Goal: Information Seeking & Learning: Learn about a topic

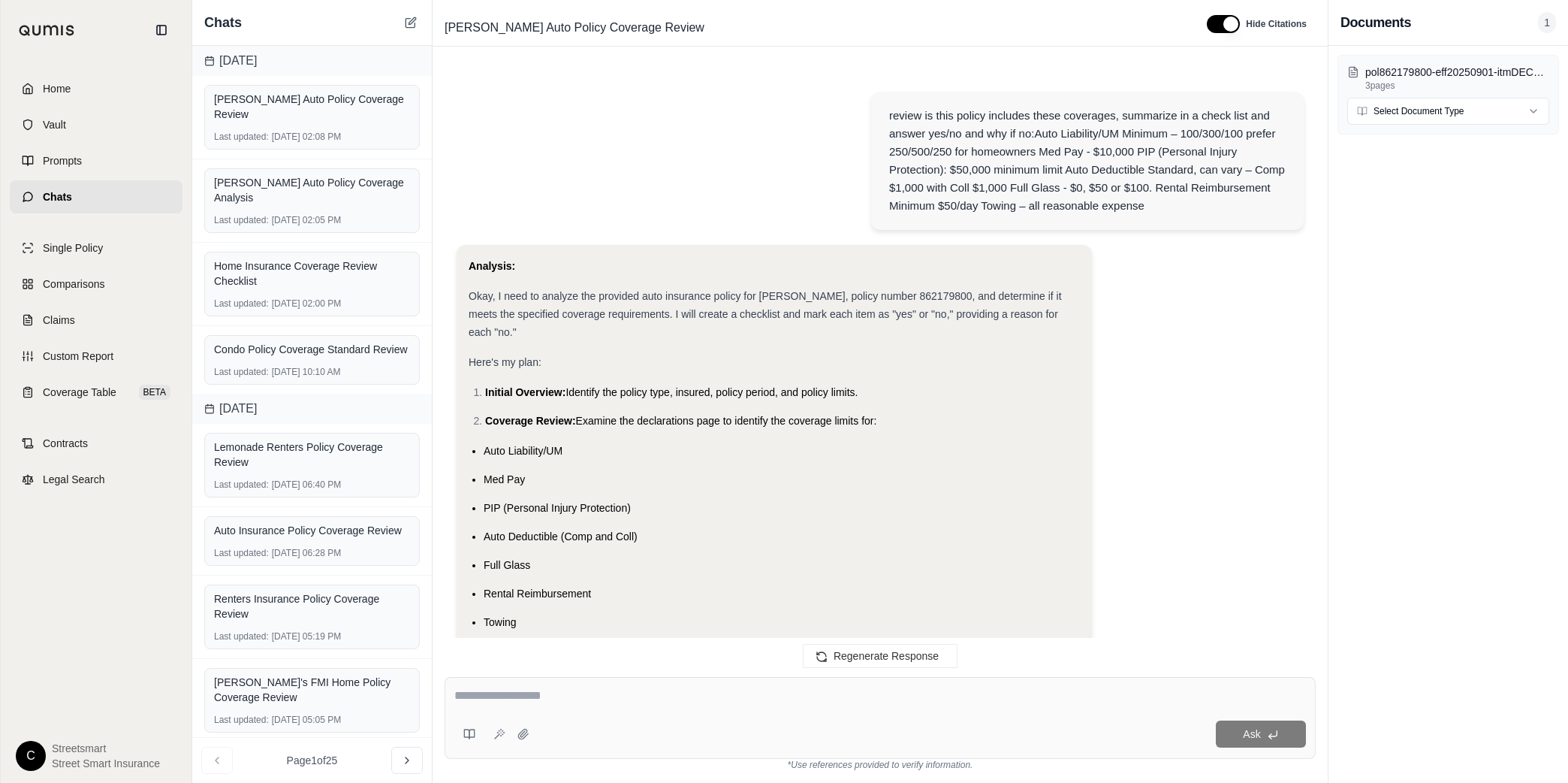
scroll to position [2391, 0]
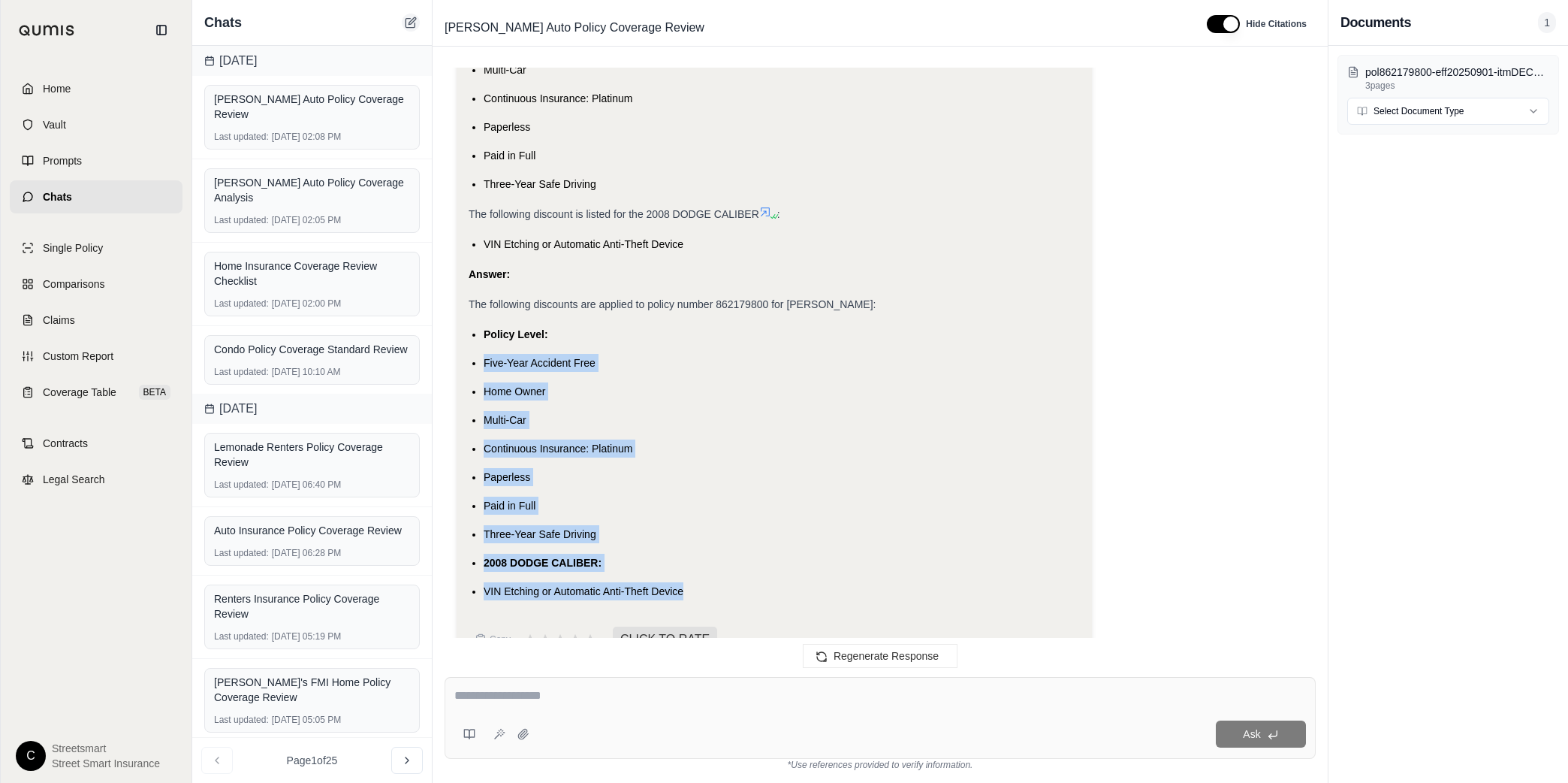
click at [409, 20] on icon at bounding box center [411, 23] width 12 height 12
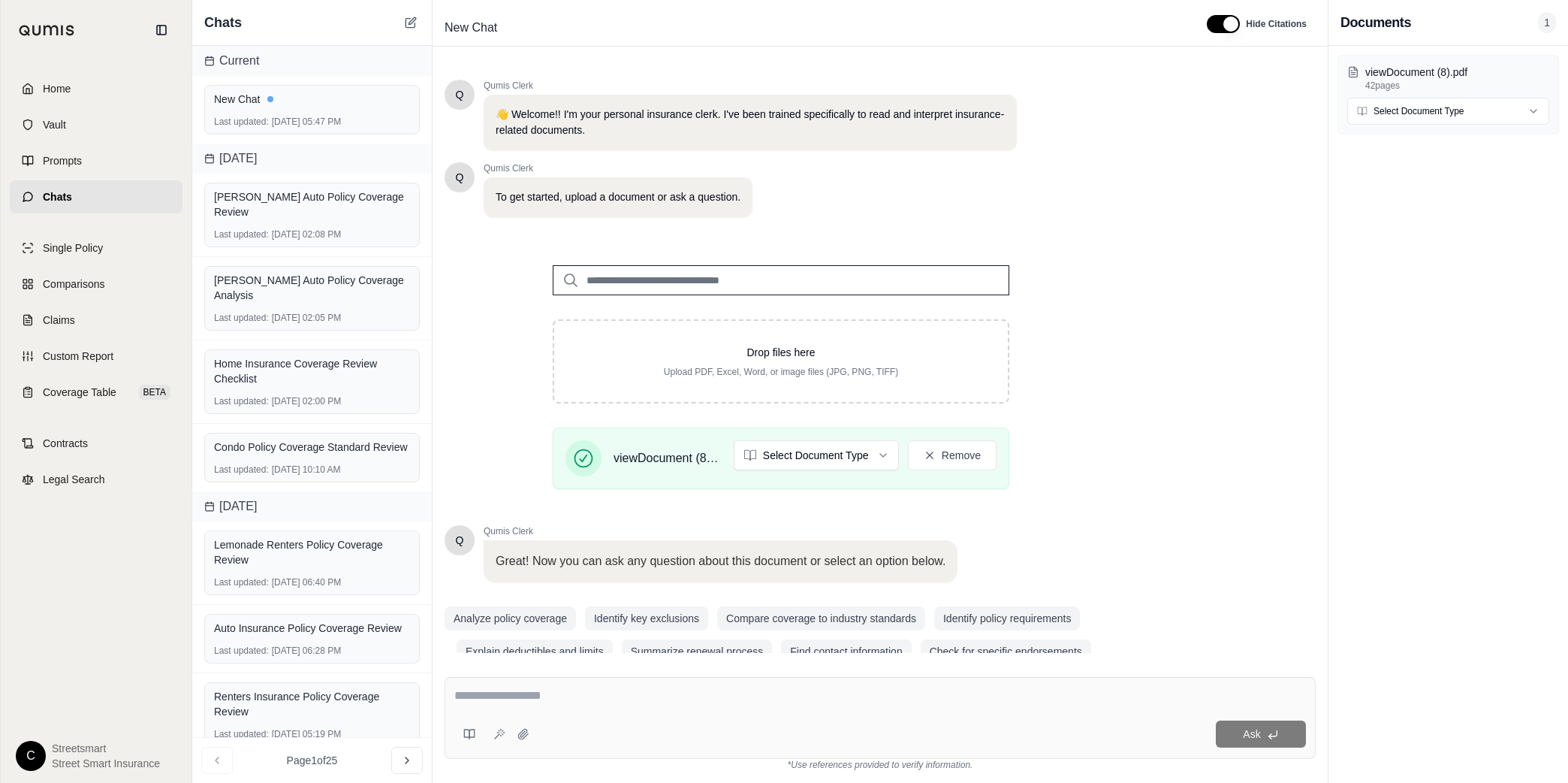
scroll to position [28, 0]
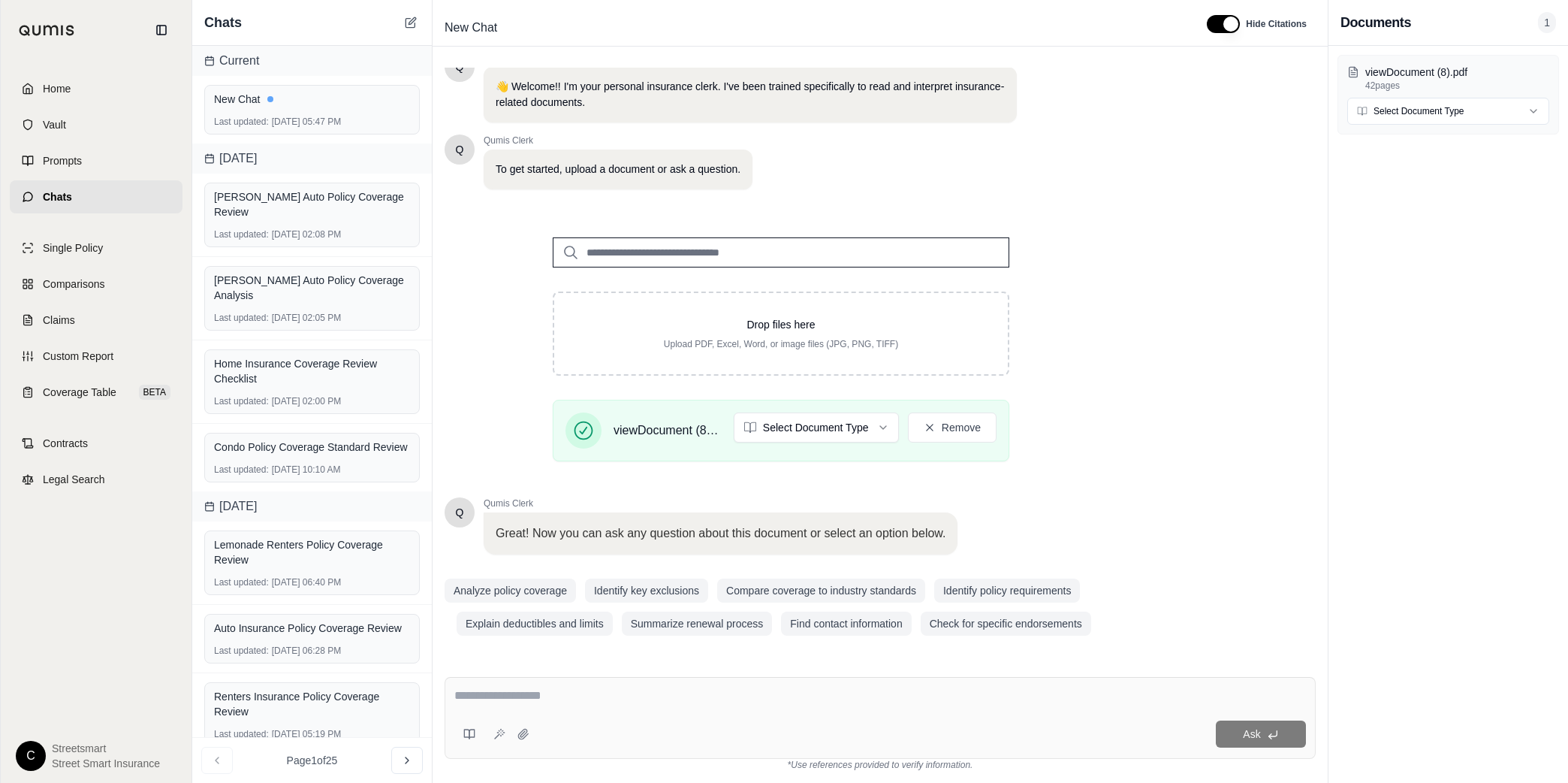
click at [737, 688] on textarea at bounding box center [880, 696] width 852 height 18
paste textarea "**********"
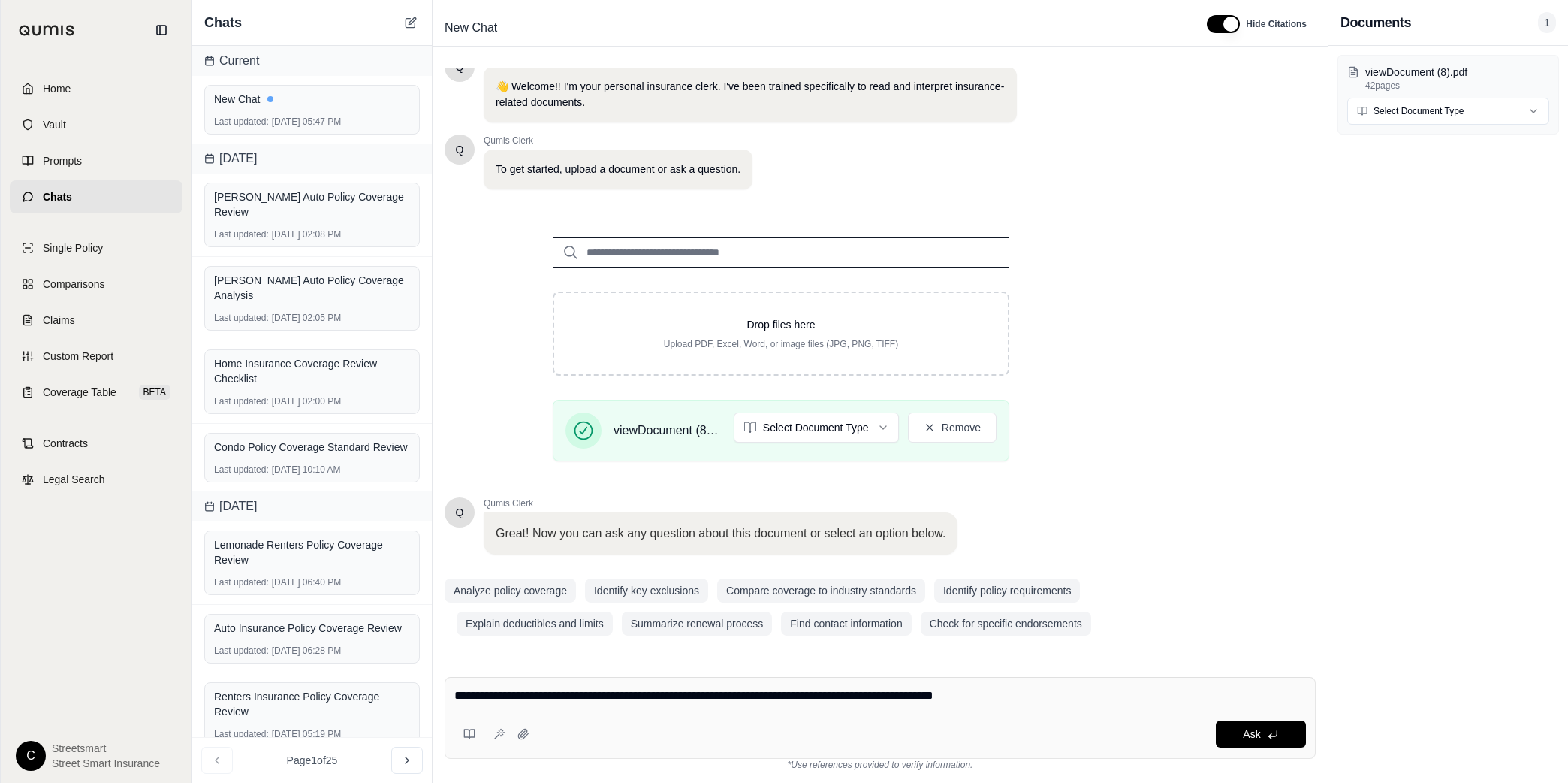
click at [1038, 700] on textarea "**********" at bounding box center [880, 696] width 852 height 18
paste textarea "**********"
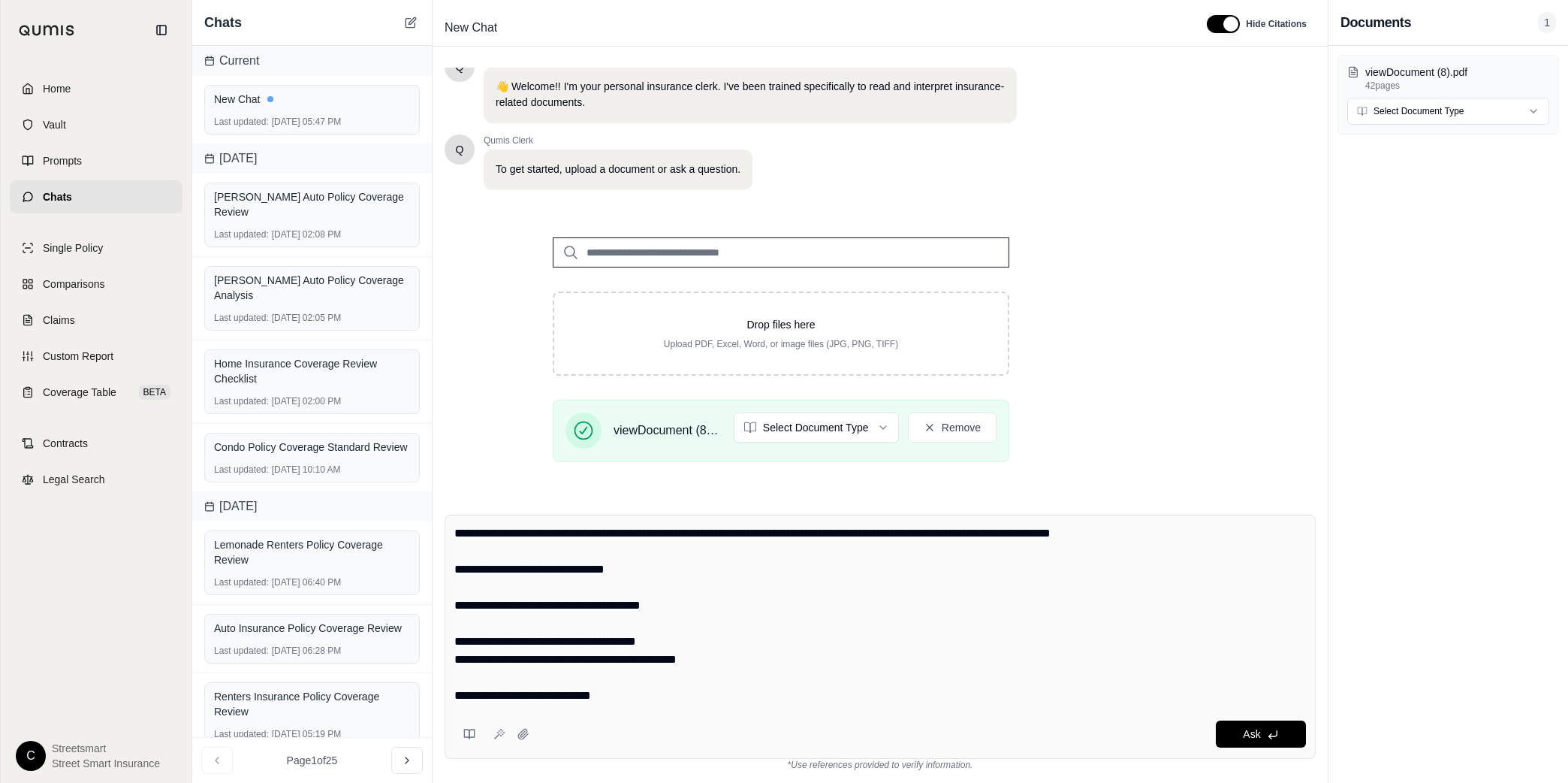
scroll to position [232, 0]
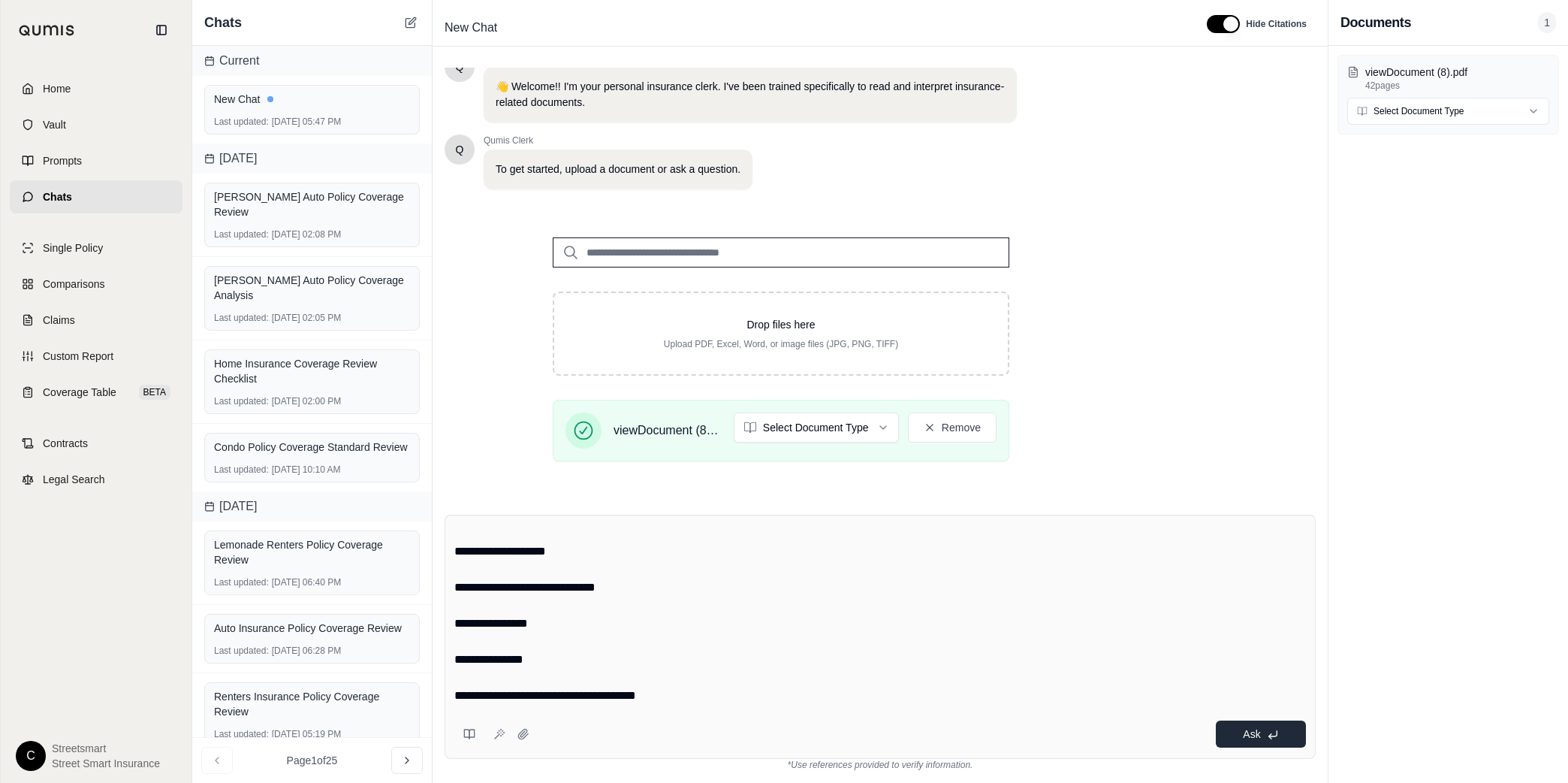
type textarea "**********"
click at [1290, 738] on button "Ask" at bounding box center [1261, 733] width 90 height 27
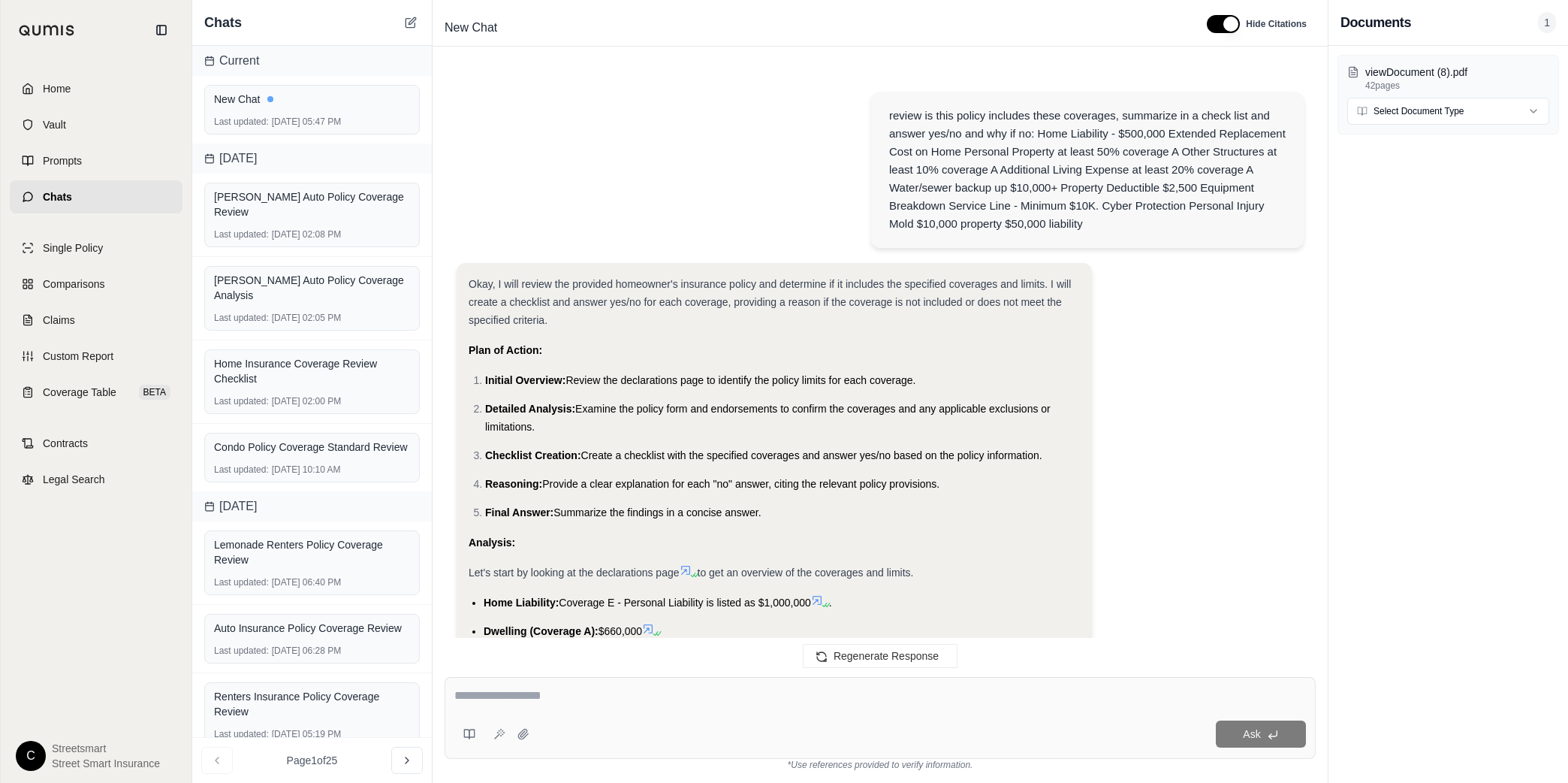
scroll to position [1436, 0]
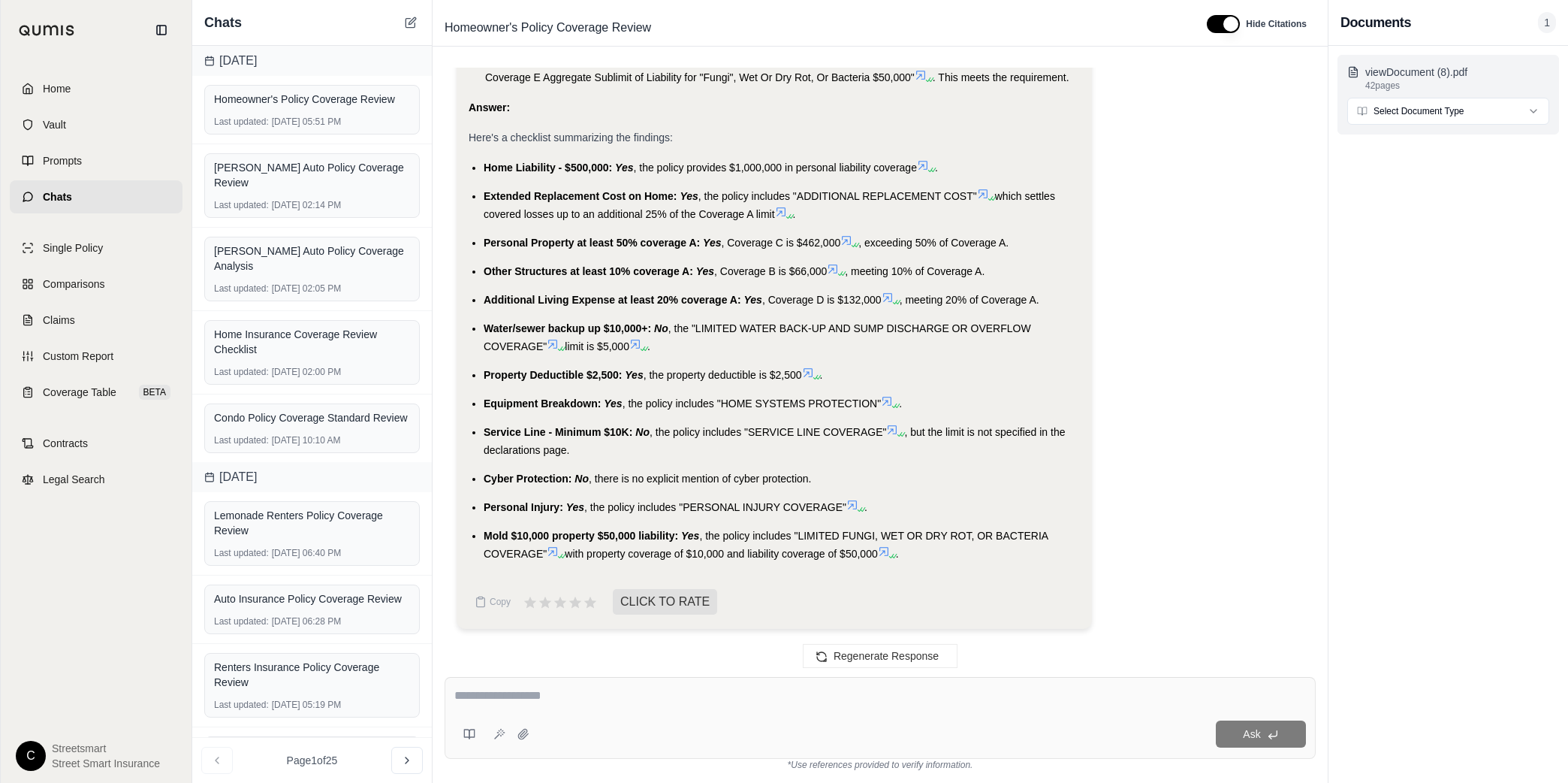
click at [1474, 73] on p "viewDocument (8).pdf" at bounding box center [1457, 72] width 184 height 15
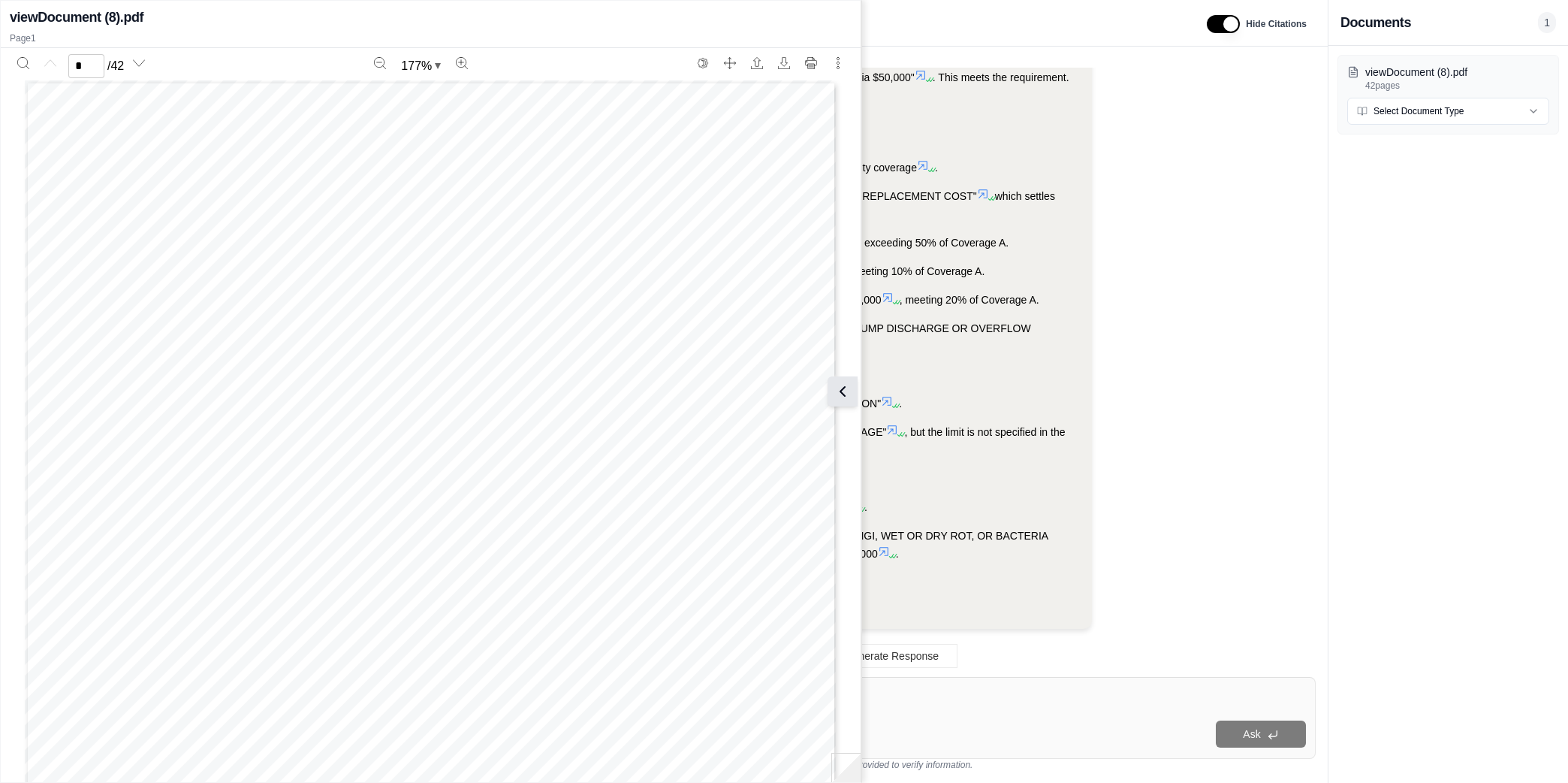
click at [840, 392] on icon at bounding box center [842, 392] width 5 height 9
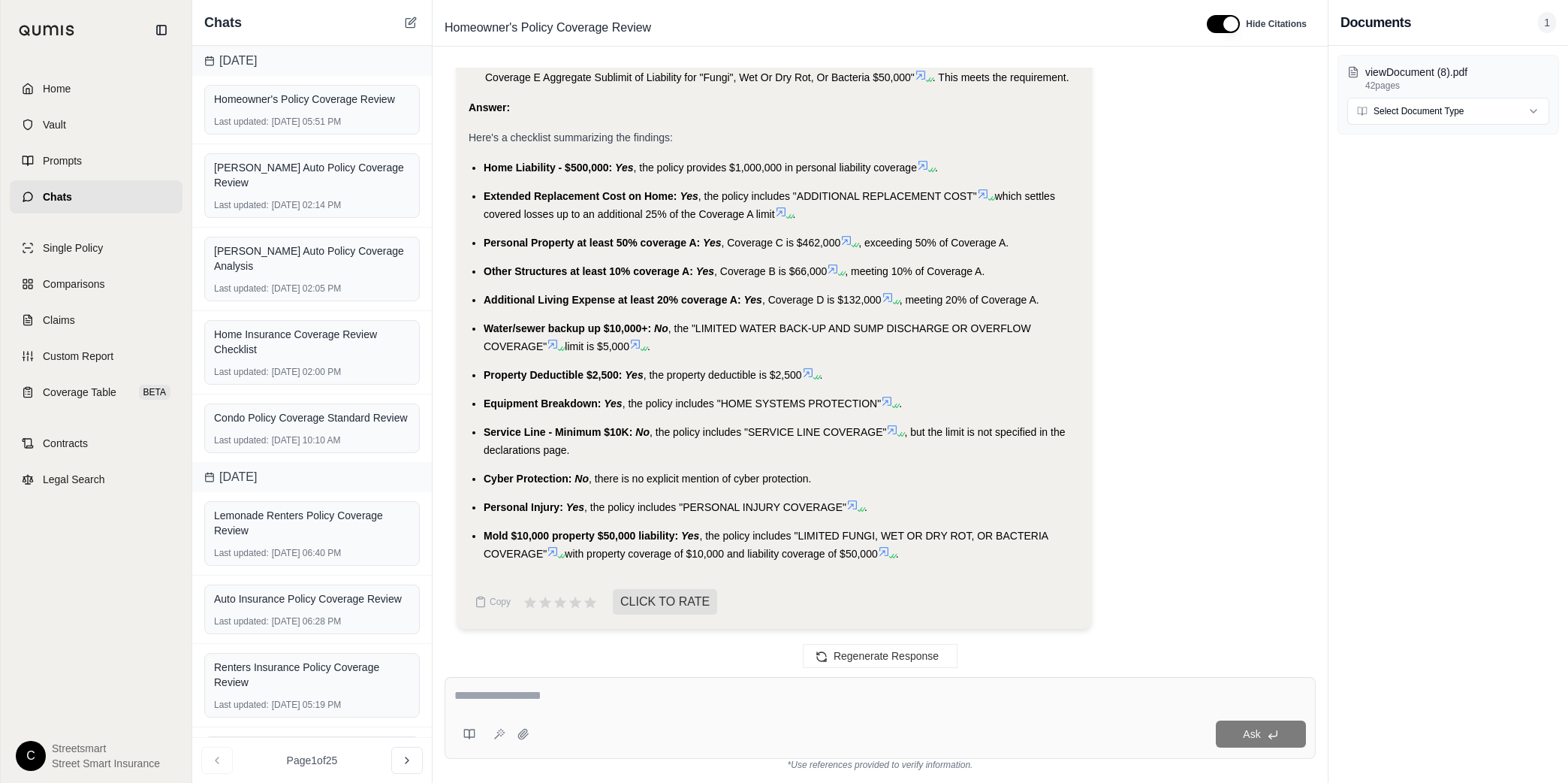
scroll to position [1324, 0]
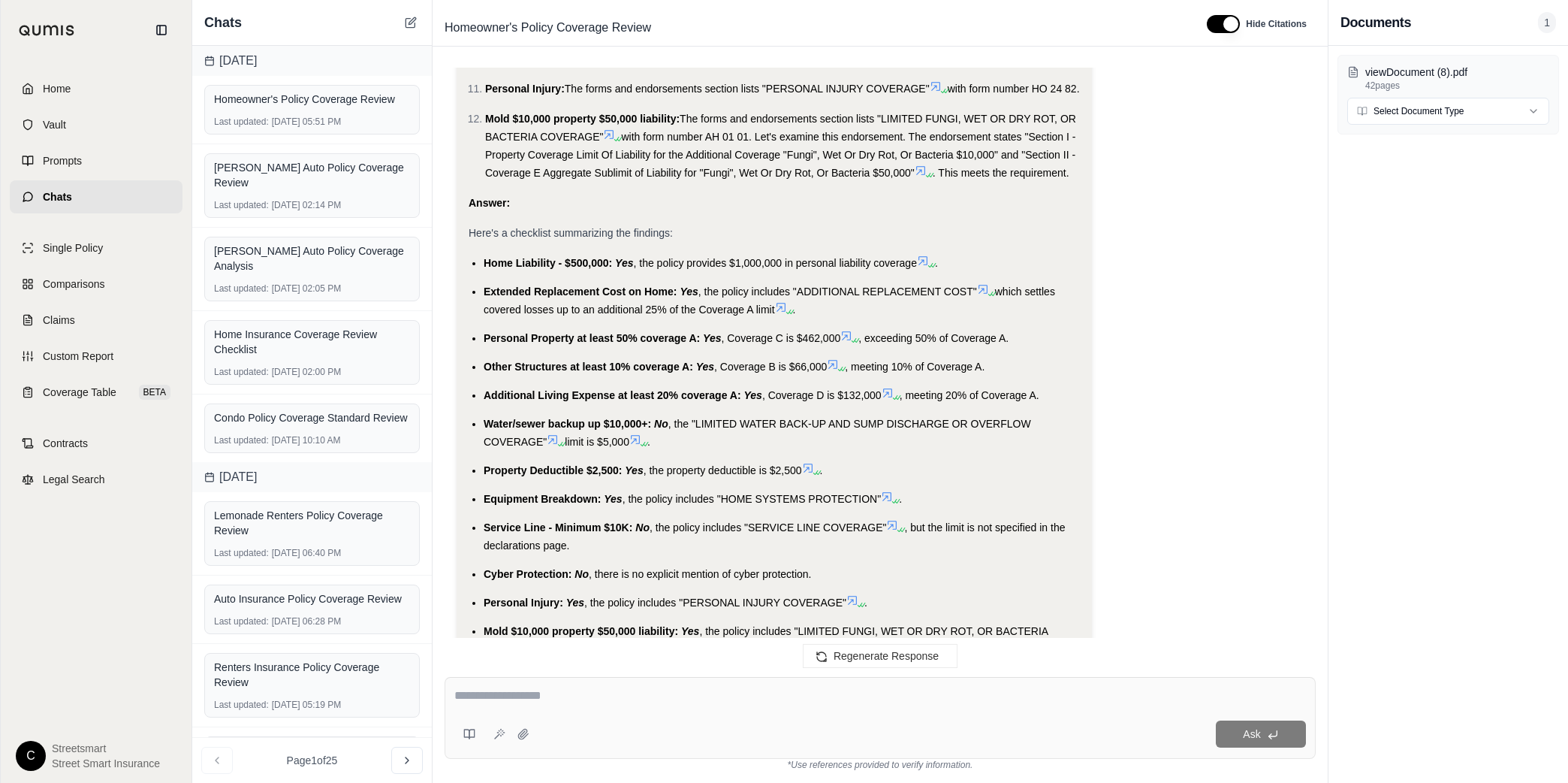
click at [488, 358] on li "Other Structures at least 10% coverage A: Yes , Coverage B is $66,000 , meeting…" at bounding box center [782, 367] width 596 height 18
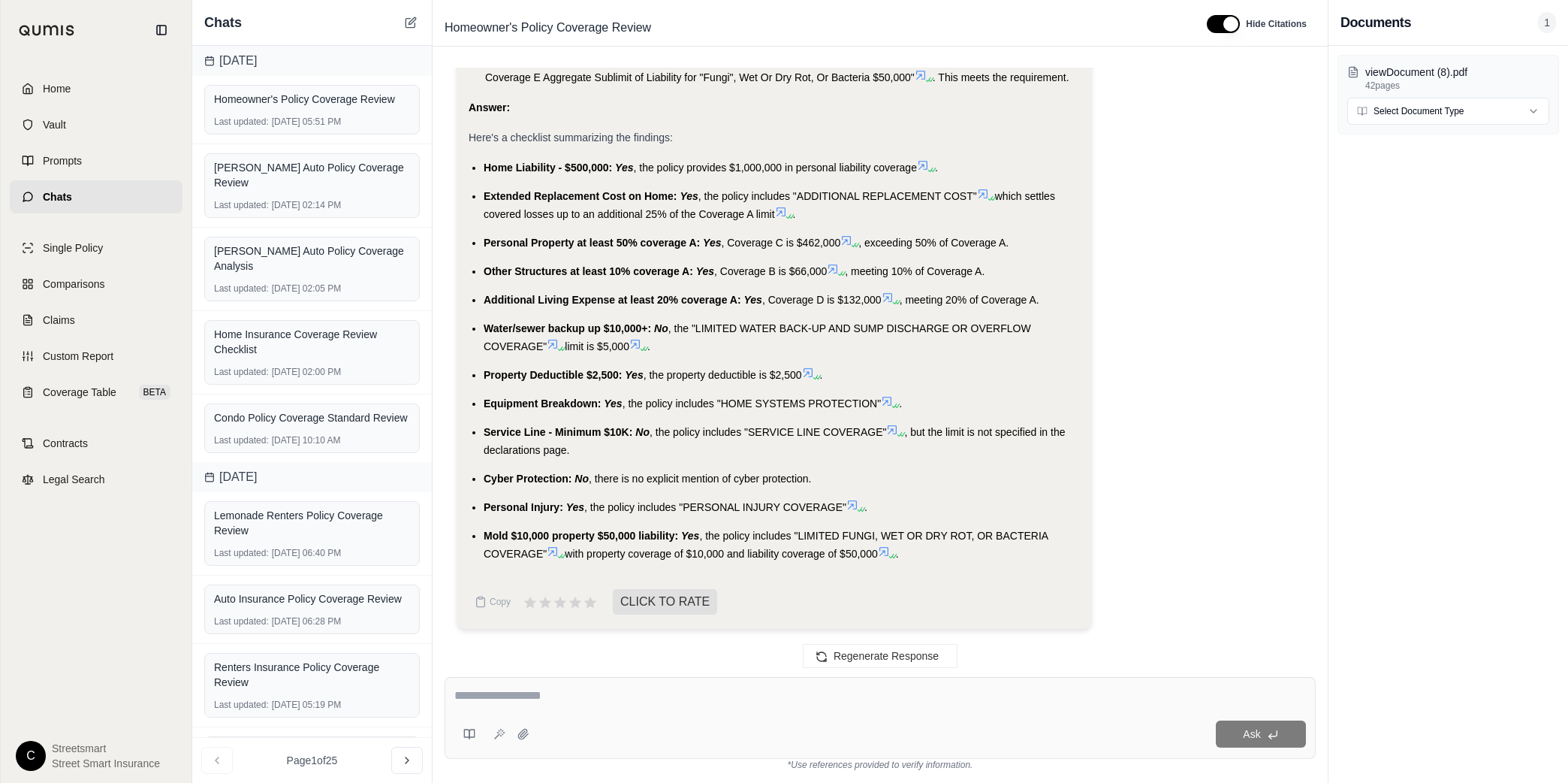
click at [488, 277] on li "Other Structures at least 10% coverage A: Yes , Coverage B is $66,000 , meeting…" at bounding box center [782, 271] width 596 height 18
click at [504, 166] on span "Home Liability - $500,000:" at bounding box center [548, 167] width 128 height 12
copy li "Home Liability - $500,000: Yes , the policy provides $1,000,000 in personal lia…"
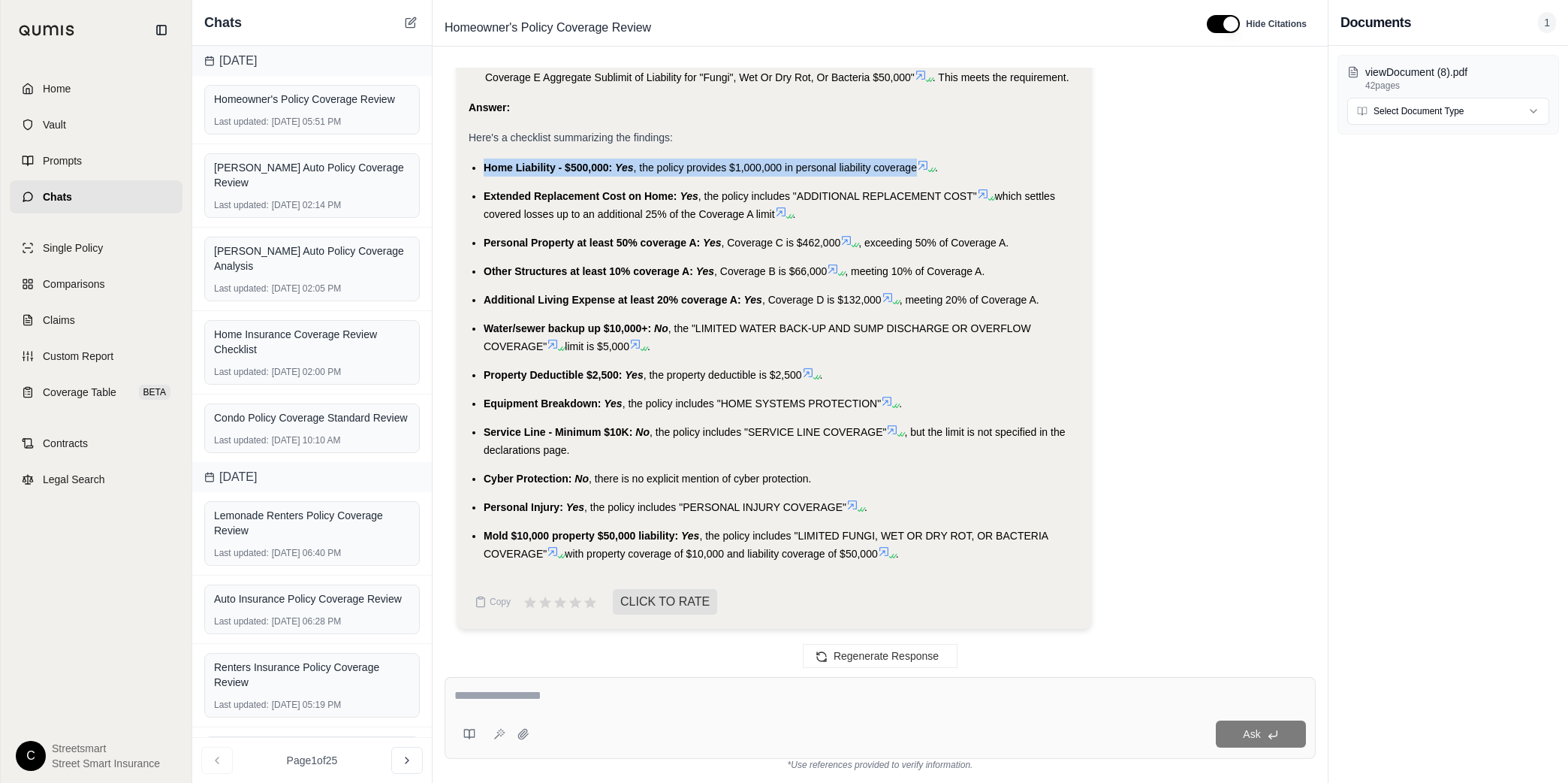
click at [510, 191] on span "Extended Replacement Cost on Home:" at bounding box center [580, 197] width 193 height 12
click at [510, 190] on span "Extended Replacement Cost on Home:" at bounding box center [580, 197] width 193 height 12
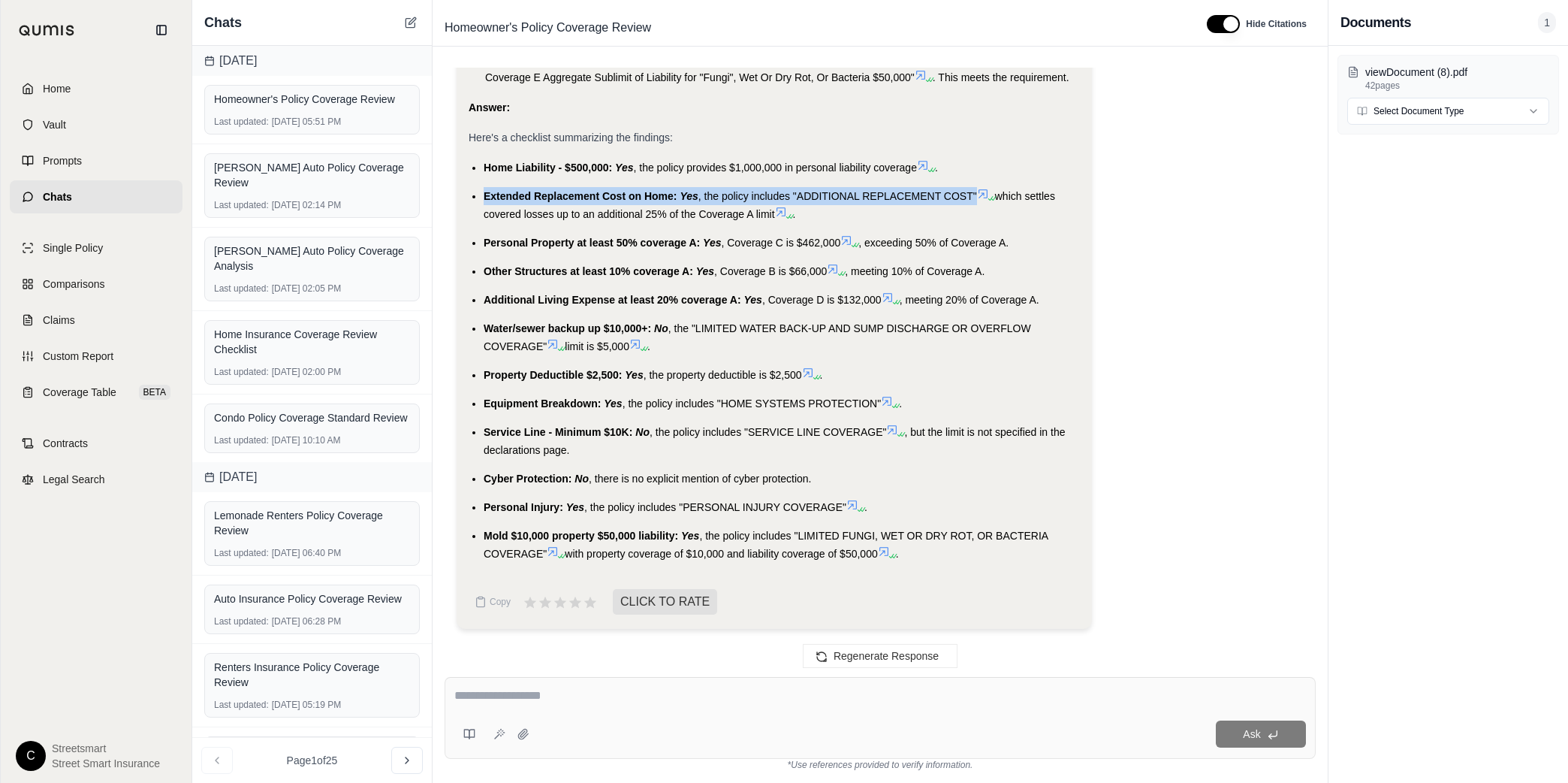
click at [510, 190] on span "Extended Replacement Cost on Home:" at bounding box center [580, 197] width 193 height 12
click at [774, 216] on span "which settles covered losses up to an additional 25% of the Coverage A limit" at bounding box center [770, 205] width 572 height 30
drag, startPoint x: 774, startPoint y: 216, endPoint x: 476, endPoint y: 189, distance: 299.2
click at [476, 189] on ul "Home Liability - $500,000: Yes , the policy provides $1,000,000 in personal lia…" at bounding box center [774, 360] width 612 height 404
copy li "Extended Replacement Cost on Home: Yes , the policy includes "ADDITIONAL REPLAC…"
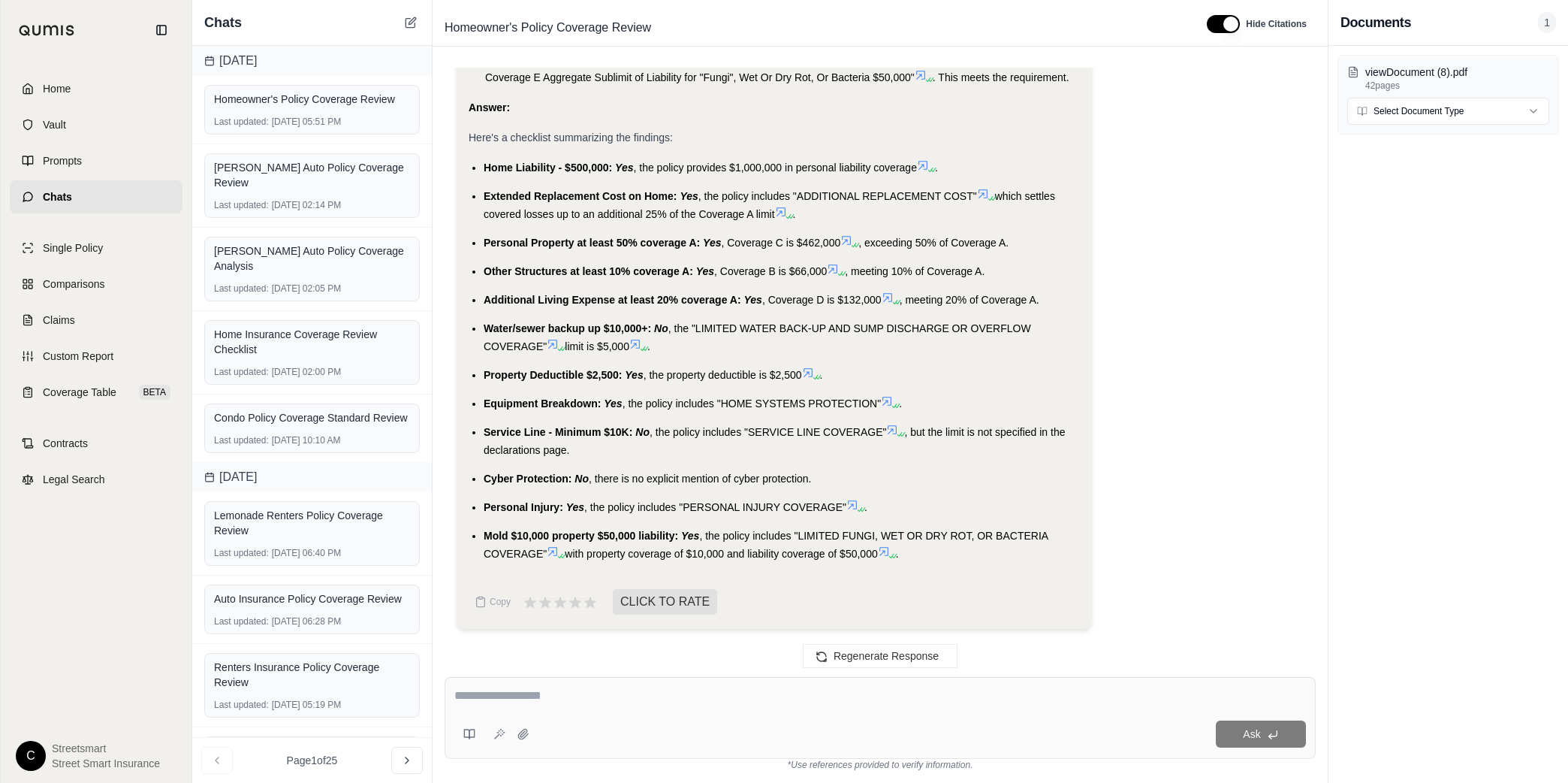
click at [524, 240] on span "Personal Property at least 50% coverage A:" at bounding box center [592, 242] width 216 height 12
drag, startPoint x: 1021, startPoint y: 236, endPoint x: 480, endPoint y: 236, distance: 541.0
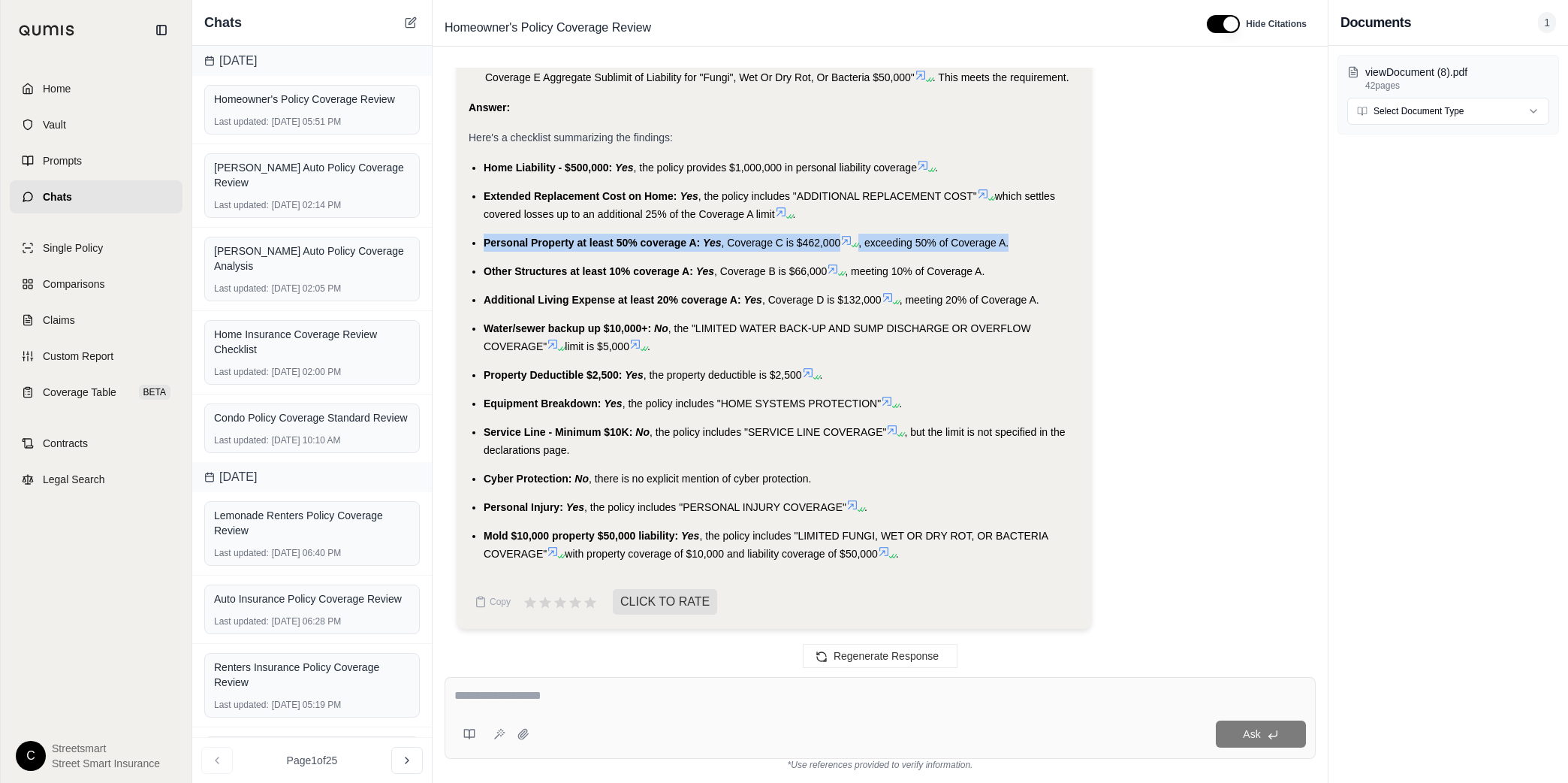
click at [480, 236] on ul "Home Liability - $500,000: Yes , the policy provides $1,000,000 in personal lia…" at bounding box center [774, 360] width 612 height 404
copy li "Personal Property at least 50% coverage A: Yes , Coverage C is $462,000 , excee…"
click at [489, 271] on span "Other Structures at least 10% coverage A:" at bounding box center [589, 271] width 209 height 12
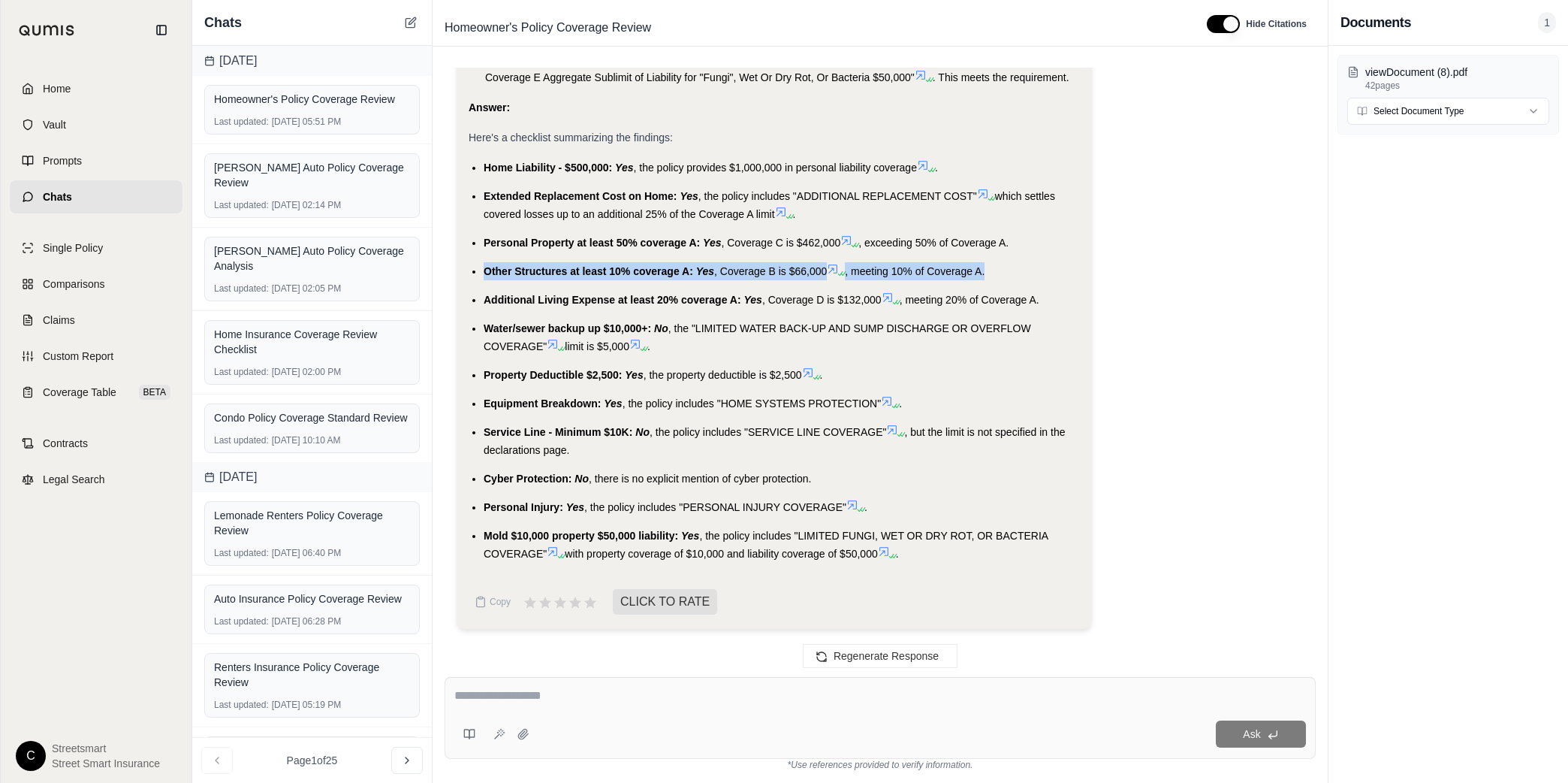
drag, startPoint x: 485, startPoint y: 268, endPoint x: 1005, endPoint y: 270, distance: 520.0
click at [1005, 270] on li "Other Structures at least 10% coverage A: Yes , Coverage B is $66,000 , meeting…" at bounding box center [782, 271] width 596 height 18
copy li "Other Structures at least 10% coverage A: Yes , Coverage B is $66,000 , meeting…"
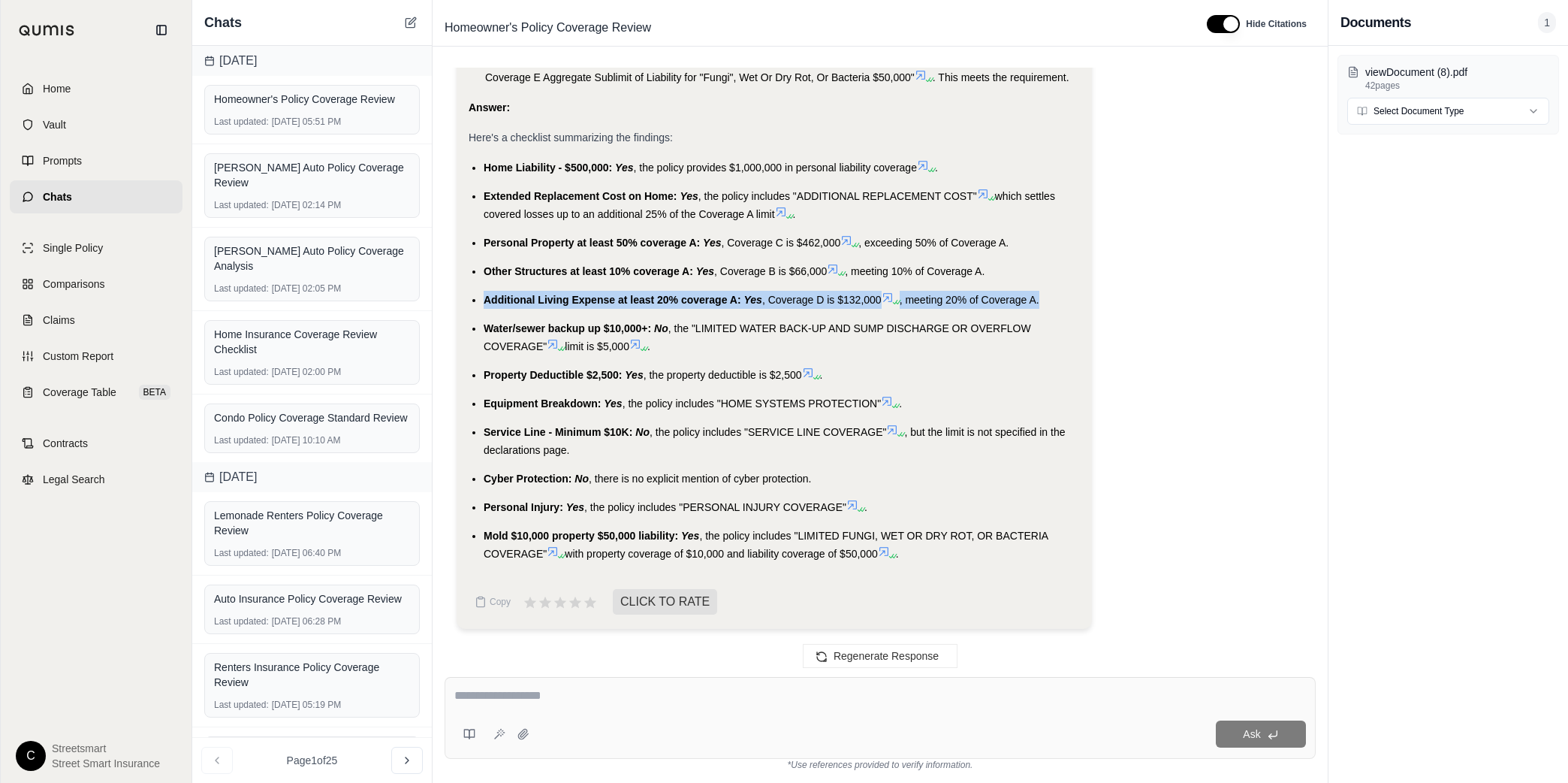
drag, startPoint x: 485, startPoint y: 299, endPoint x: 1047, endPoint y: 297, distance: 562.0
click at [1047, 297] on li "Additional Living Expense at least 20% coverage A: Yes , Coverage D is $132,000…" at bounding box center [782, 300] width 596 height 18
copy li "Additional Living Expense at least 20% coverage A: Yes , Coverage D is $132,000…"
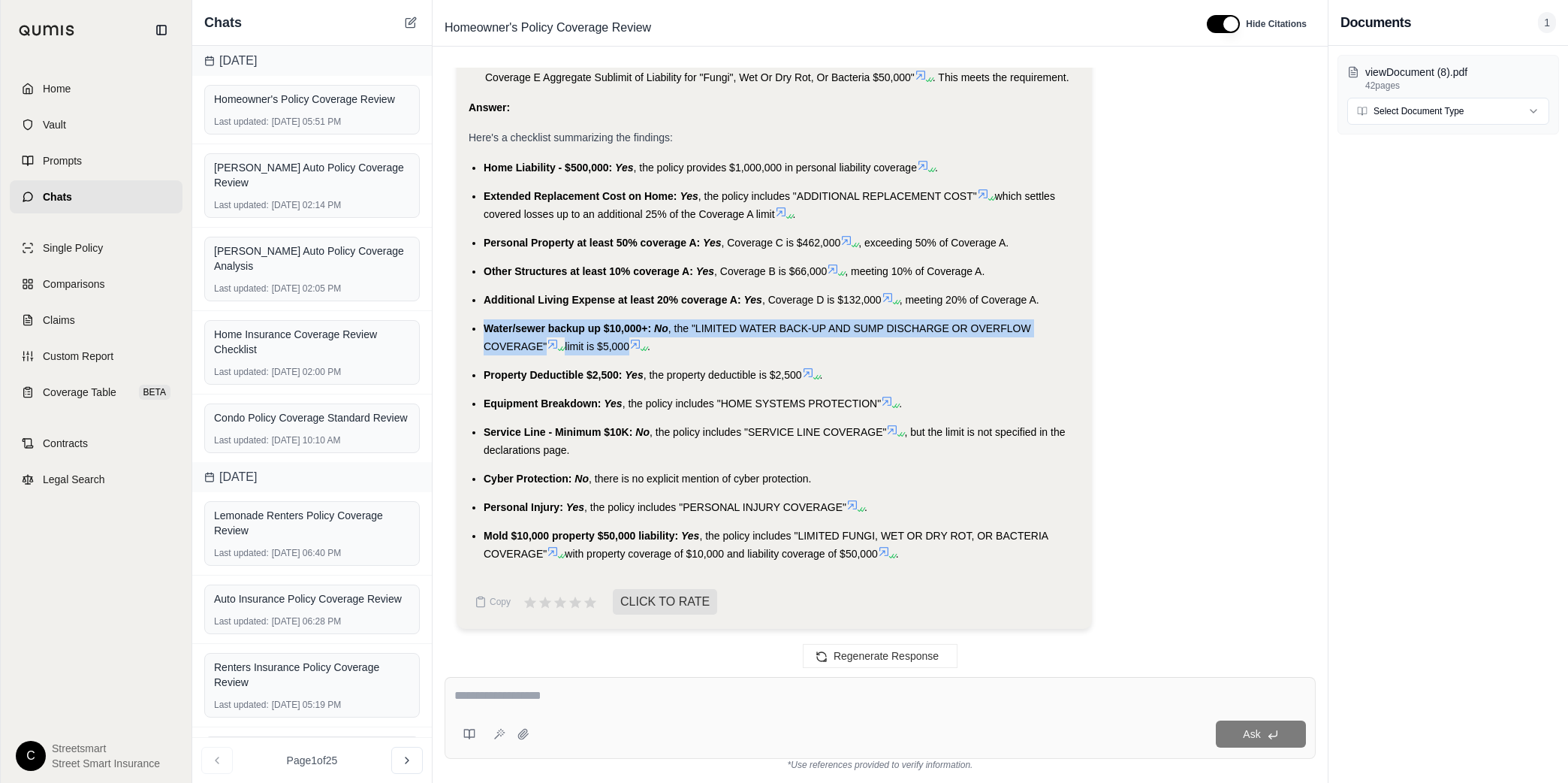
drag, startPoint x: 483, startPoint y: 326, endPoint x: 631, endPoint y: 349, distance: 149.8
click at [631, 349] on li "Water/sewer backup up $10,000+: No , the "LIMITED WATER BACK-UP AND SUMP DISCHA…" at bounding box center [782, 336] width 596 height 36
copy li "Water/sewer backup up $10,000+: No , the "LIMITED WATER BACK-UP AND SUMP DISCHA…"
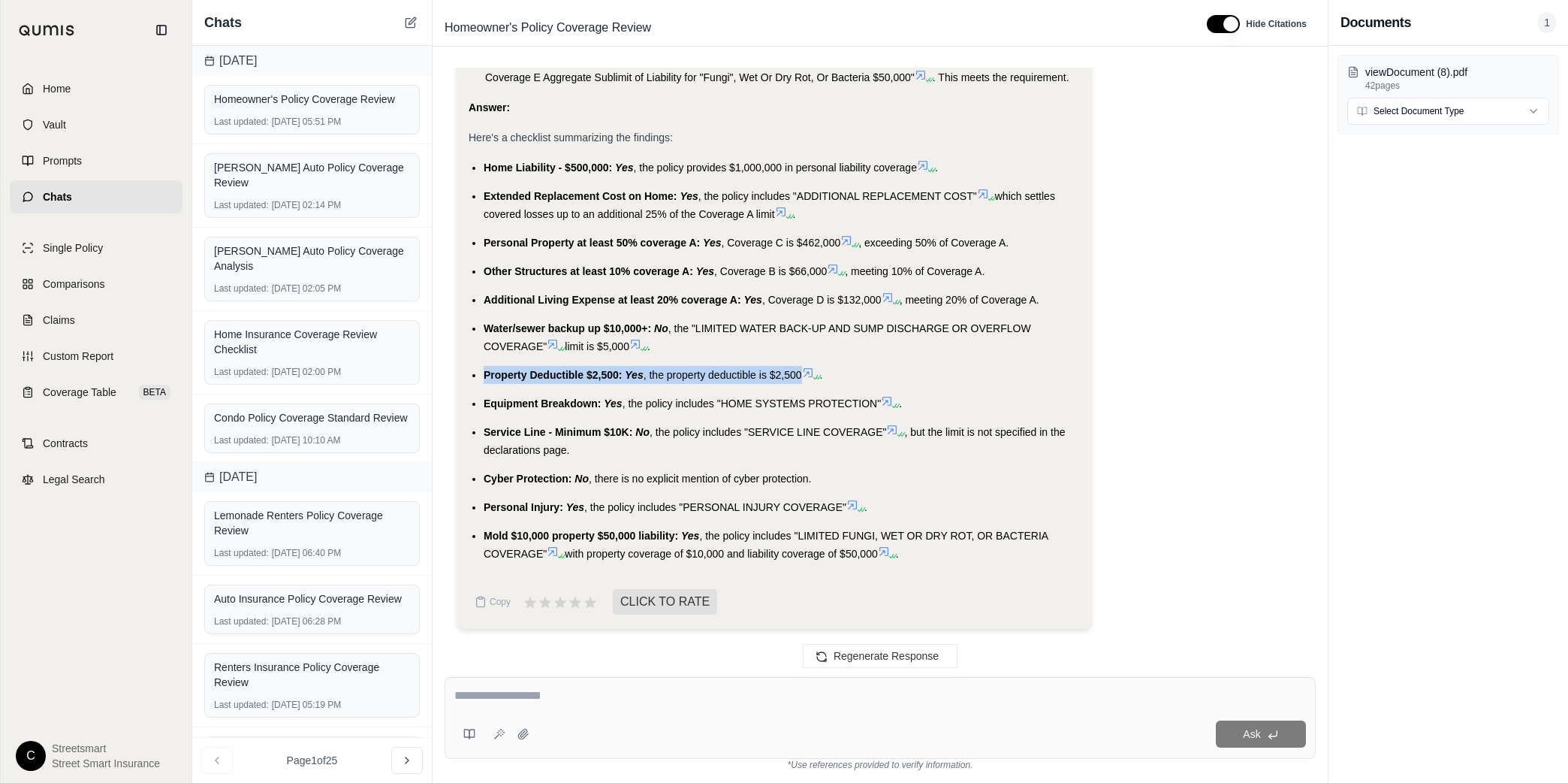
drag, startPoint x: 485, startPoint y: 373, endPoint x: 804, endPoint y: 381, distance: 319.1
click at [804, 381] on li "Property Deductible $2,500: Yes , the property deductible is $2,500 ." at bounding box center [782, 375] width 596 height 18
copy li "Property Deductible $2,500: Yes , the property deductible is $2,500"
click at [497, 403] on span "Equipment Breakdown:" at bounding box center [542, 404] width 117 height 12
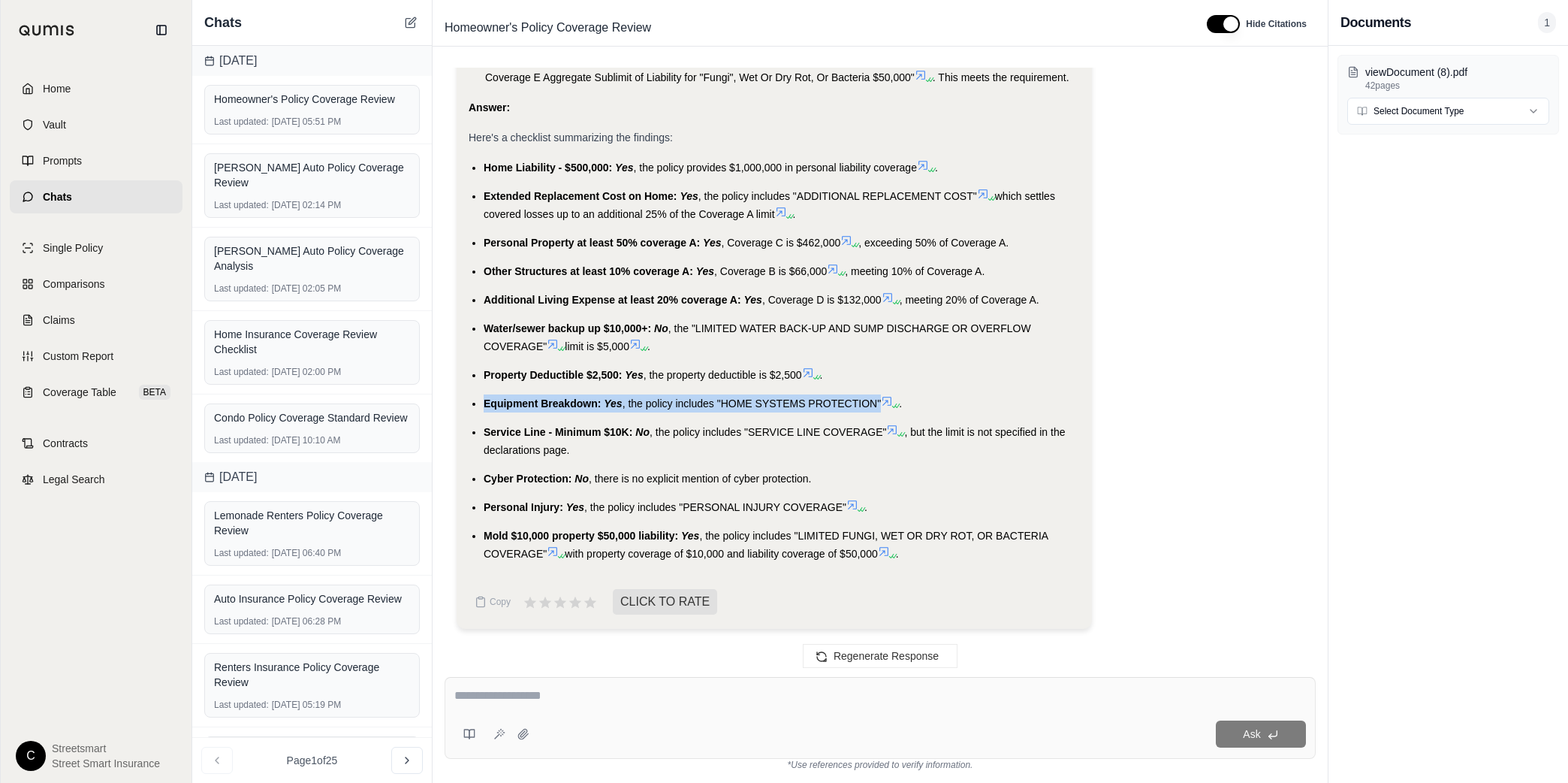
click at [497, 403] on span "Equipment Breakdown:" at bounding box center [542, 404] width 117 height 12
copy li "Equipment Breakdown: Yes , the policy includes "HOME SYSTEMS PROTECTION""
click at [524, 434] on span "Service Line - Minimum $10K:" at bounding box center [558, 432] width 148 height 12
click at [578, 457] on li "Service Line - Minimum $10K: No , the policy includes "SERVICE LINE COVERAGE" ,…" at bounding box center [782, 440] width 596 height 36
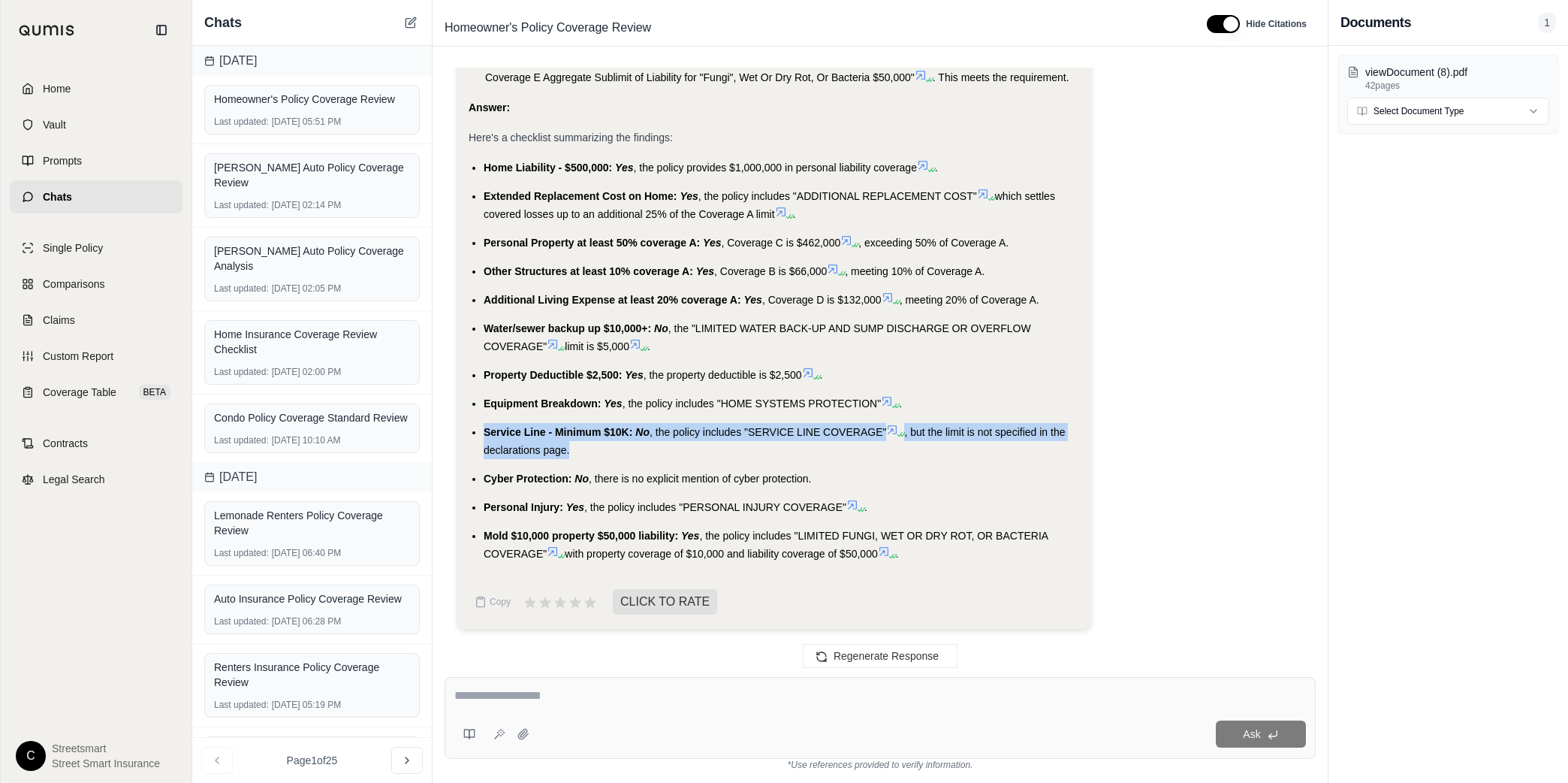
drag, startPoint x: 577, startPoint y: 450, endPoint x: 477, endPoint y: 433, distance: 101.4
click at [477, 433] on ul "Home Liability - $500,000: Yes , the policy provides $1,000,000 in personal lia…" at bounding box center [774, 360] width 612 height 404
copy li "Service Line - Minimum $10K: No , the policy includes "SERVICE LINE COVERAGE" ,…"
click at [503, 482] on span "Cyber Protection:" at bounding box center [528, 479] width 88 height 12
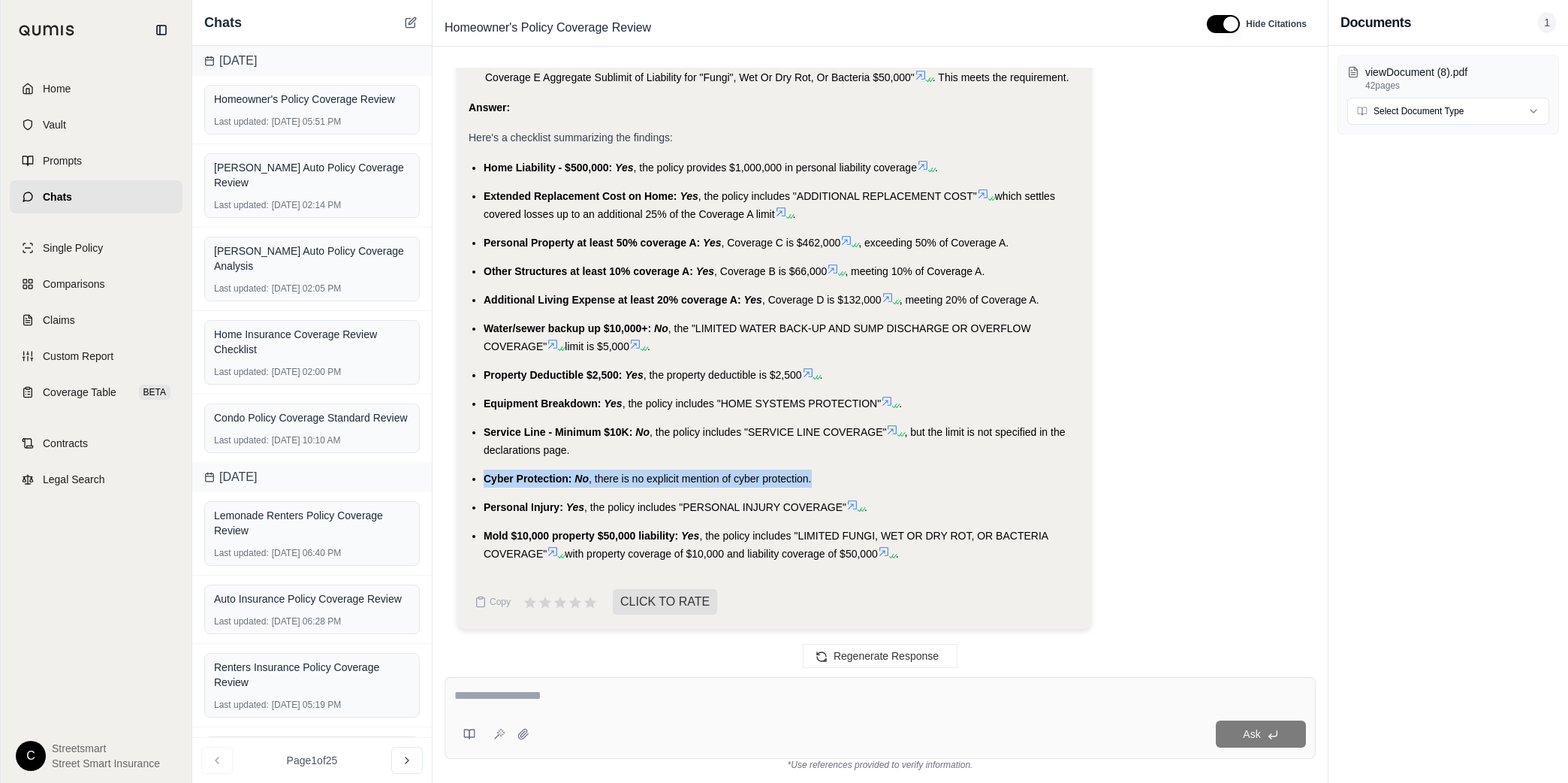
click at [503, 482] on span "Cyber Protection:" at bounding box center [528, 479] width 88 height 12
copy ul "Cyber Protection: No , there is no explicit mention of cyber protection."
click at [540, 506] on span "Personal Injury:" at bounding box center [524, 507] width 80 height 12
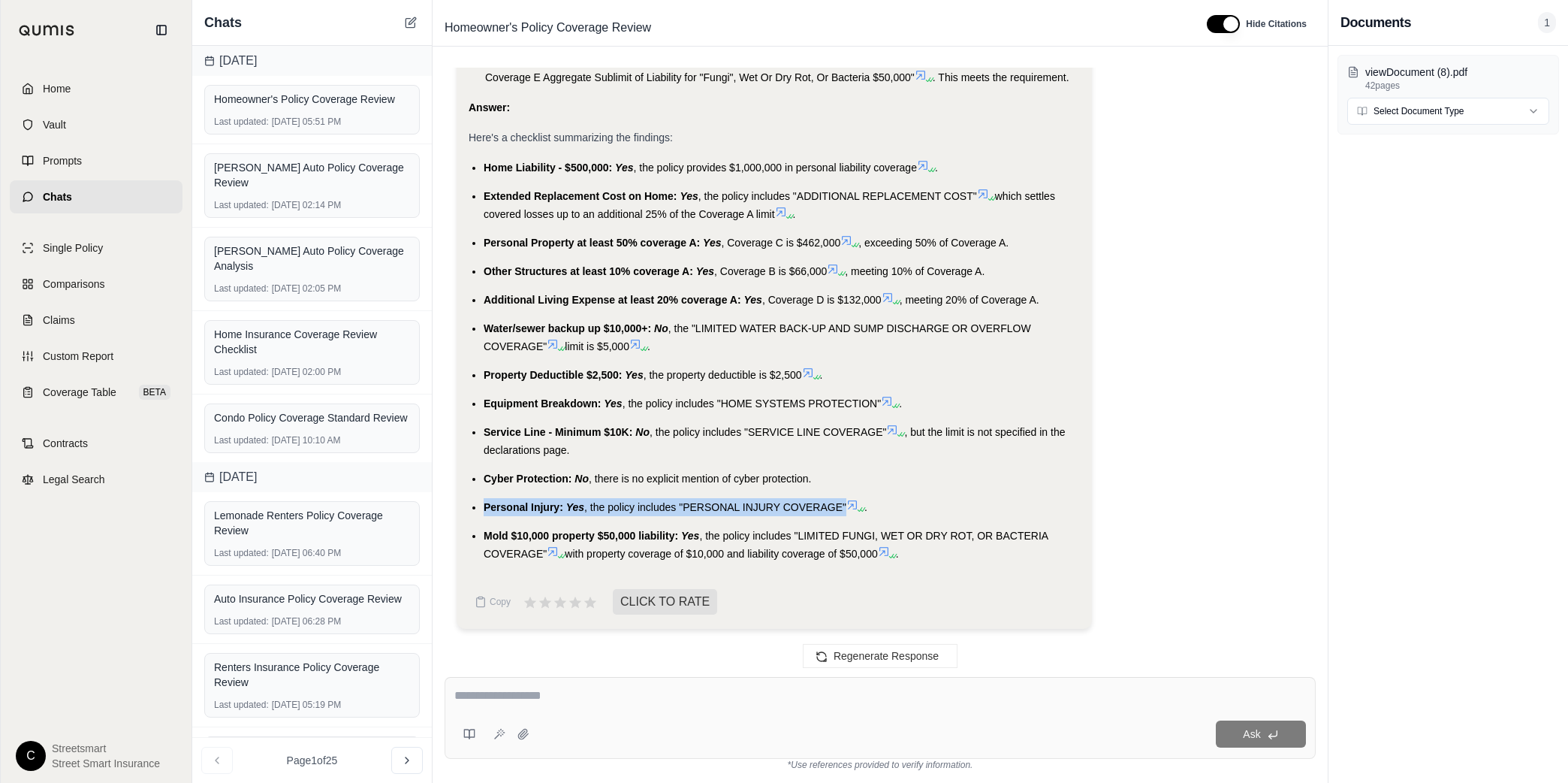
click at [540, 506] on span "Personal Injury:" at bounding box center [524, 507] width 80 height 12
click at [492, 531] on span "Mold $10,000 property $50,000 liability:" at bounding box center [581, 536] width 194 height 12
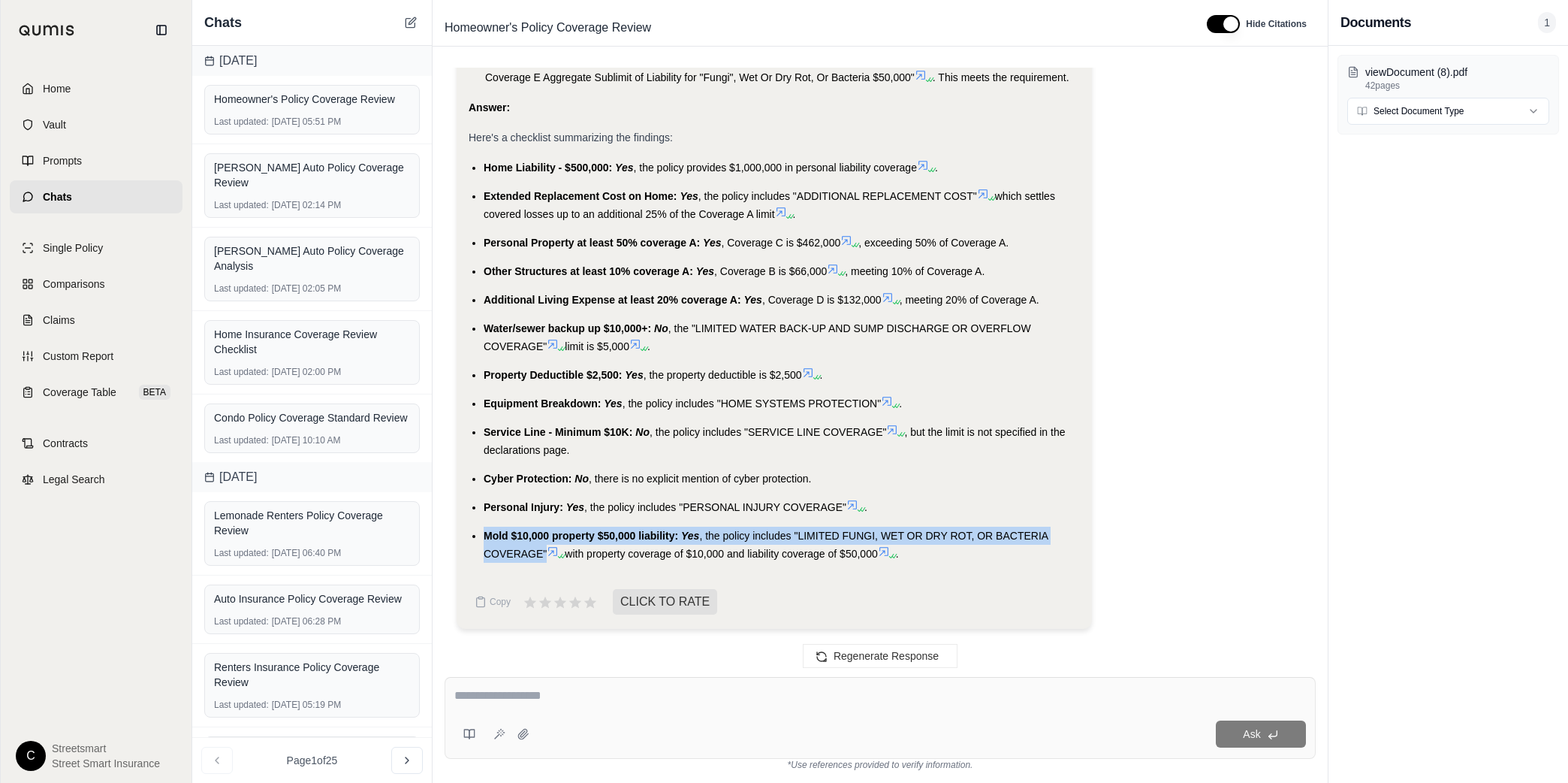
click at [492, 531] on span "Mold $10,000 property $50,000 liability:" at bounding box center [581, 536] width 194 height 12
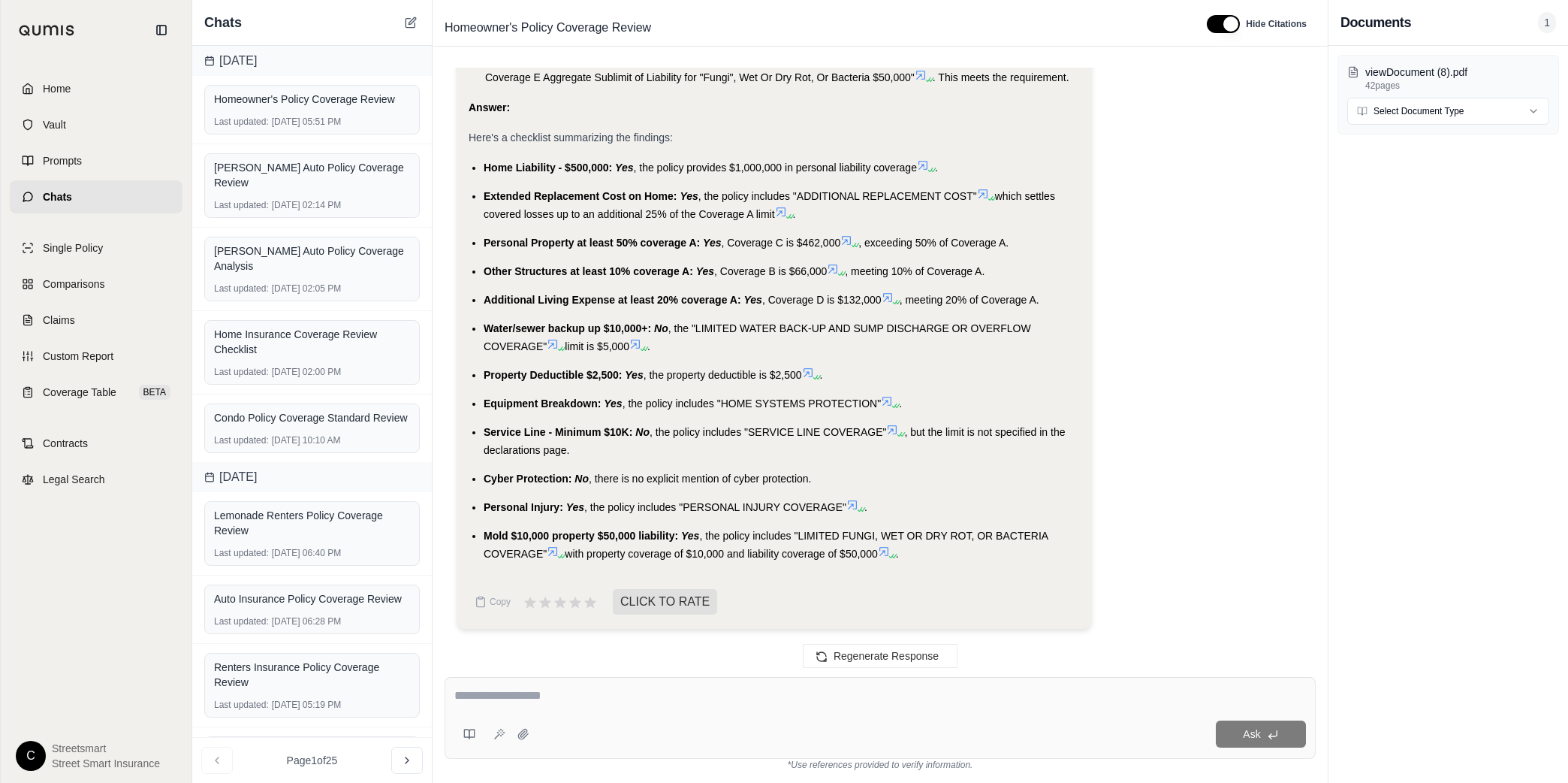
drag, startPoint x: 882, startPoint y: 552, endPoint x: 459, endPoint y: 538, distance: 423.2
click at [675, 703] on textarea at bounding box center [880, 696] width 852 height 18
type textarea "**********"
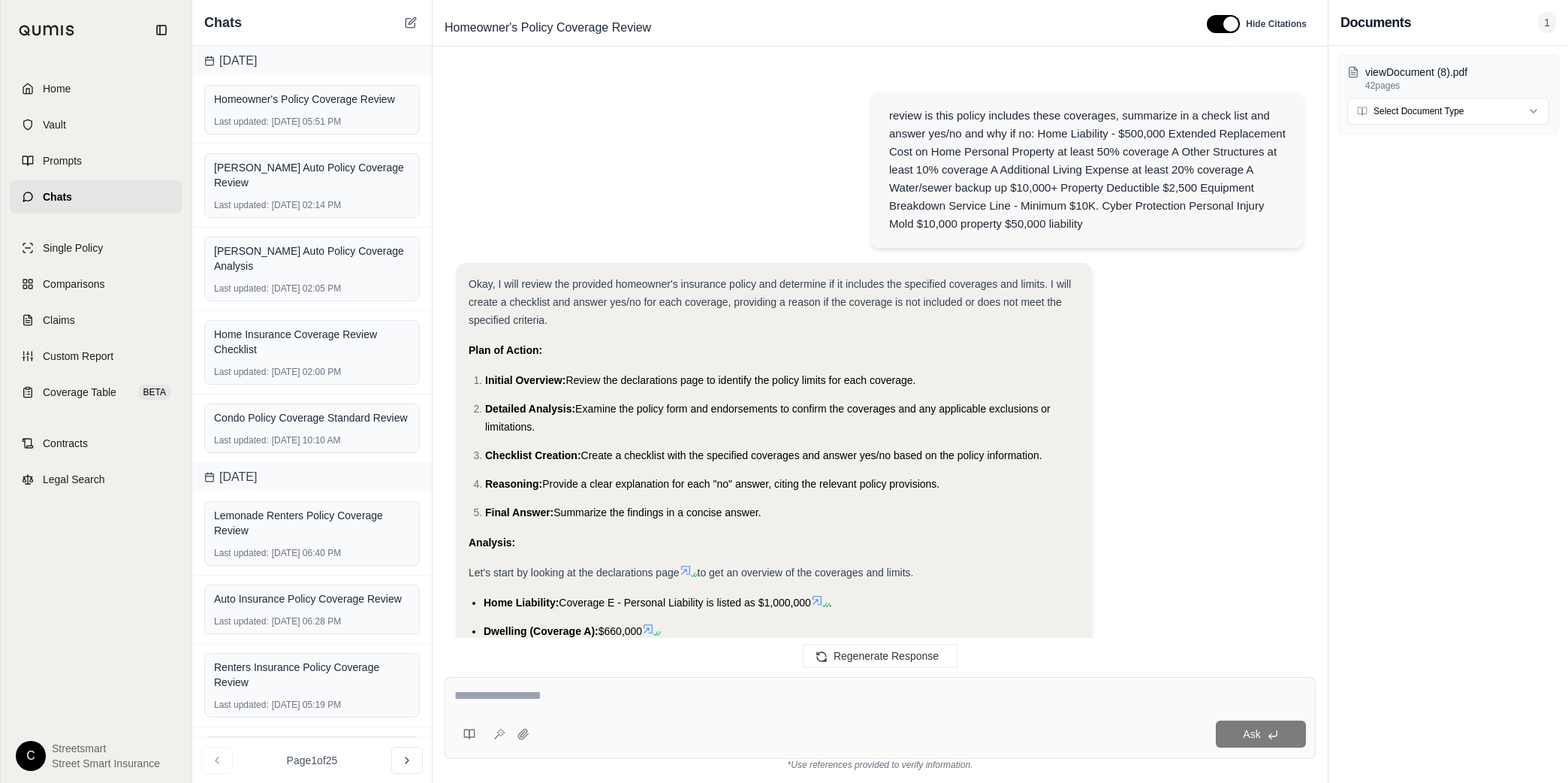
scroll to position [2374, 0]
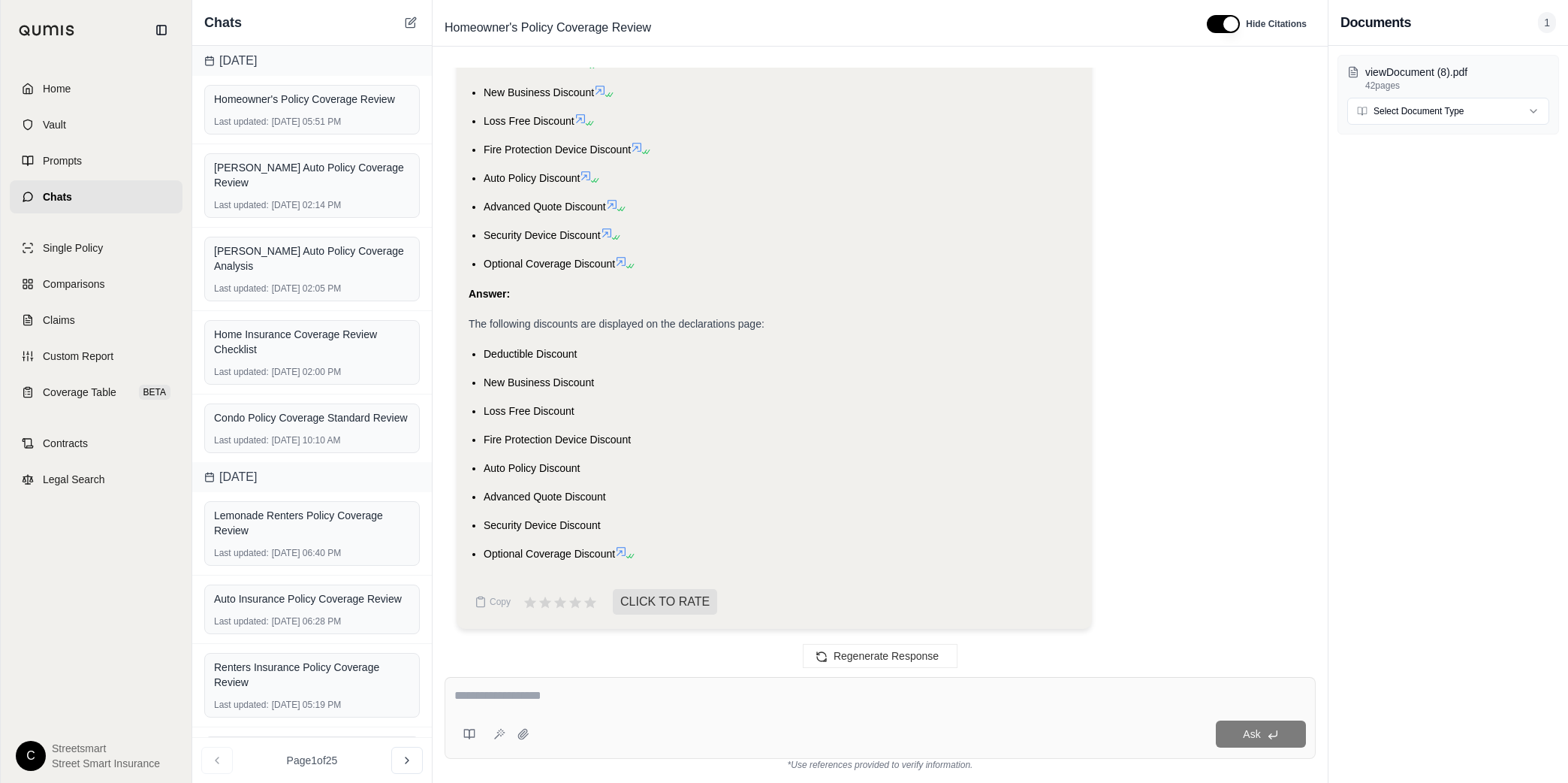
click at [484, 352] on span "Deductible Discount" at bounding box center [531, 354] width 94 height 12
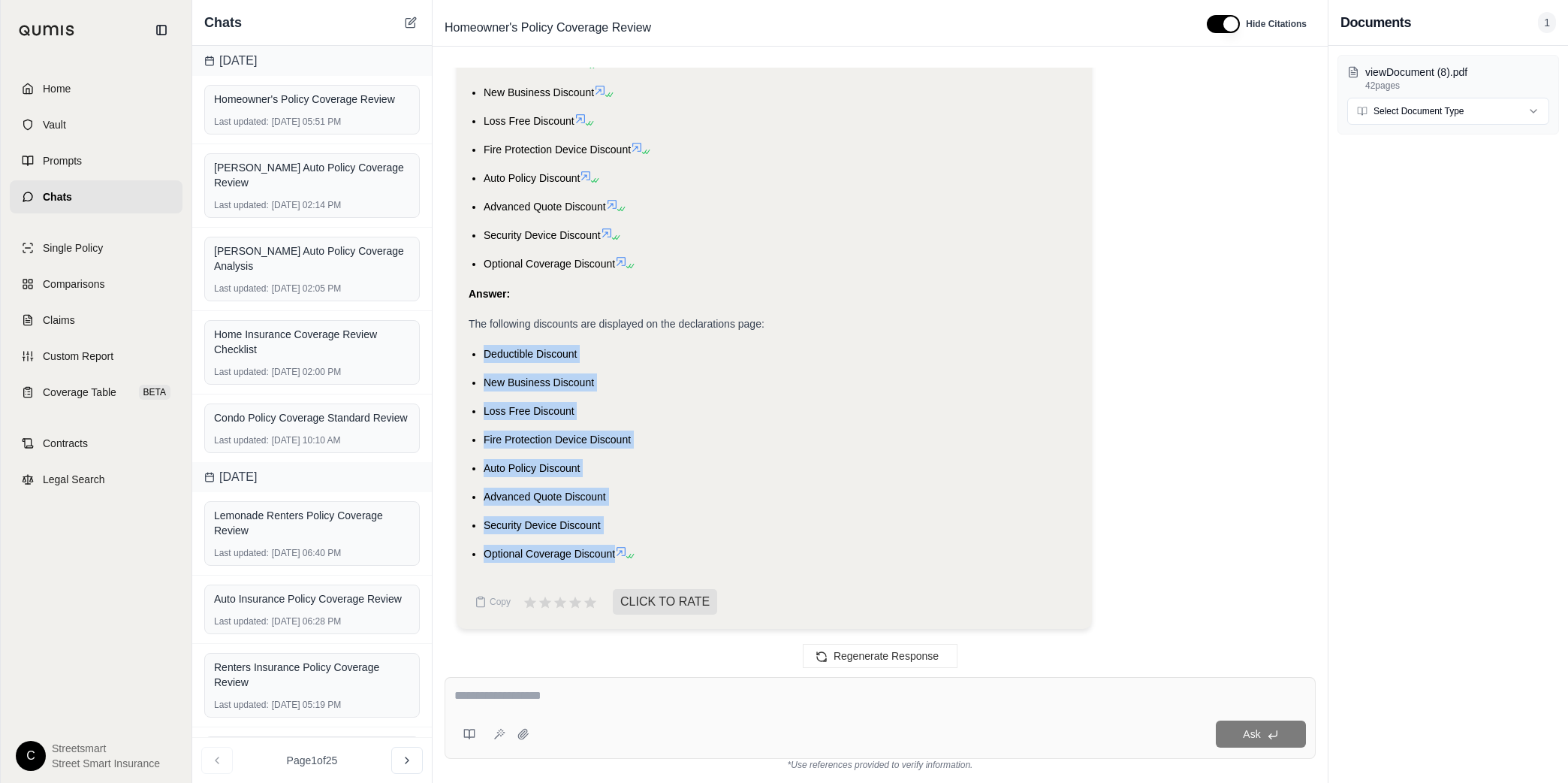
drag, startPoint x: 484, startPoint y: 352, endPoint x: 615, endPoint y: 572, distance: 256.0
click at [615, 572] on div "Analysis: I will review the provided homeowner's insurance policy and identify …" at bounding box center [774, 181] width 612 height 785
click at [408, 22] on icon at bounding box center [411, 21] width 7 height 7
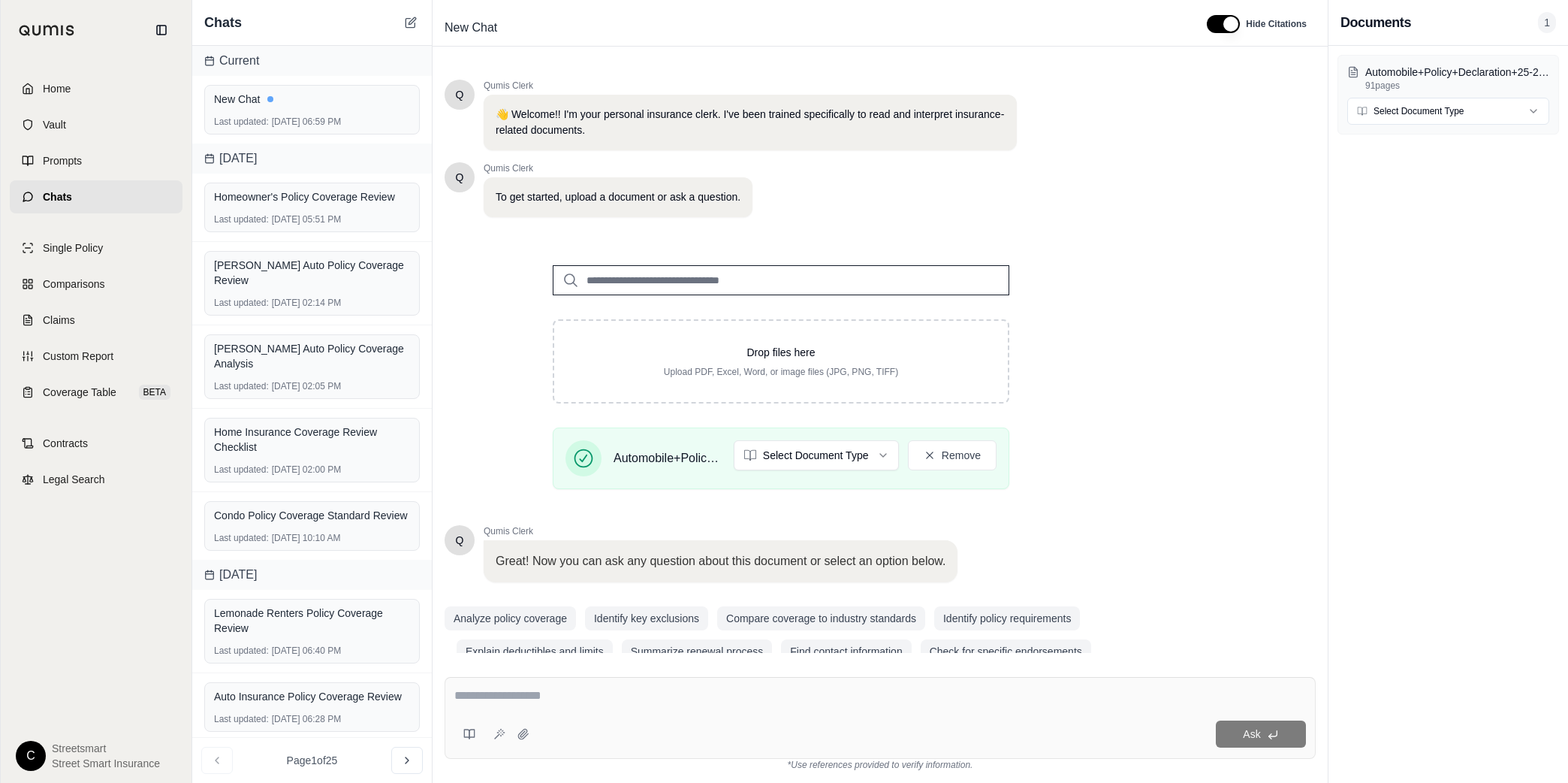
scroll to position [28, 0]
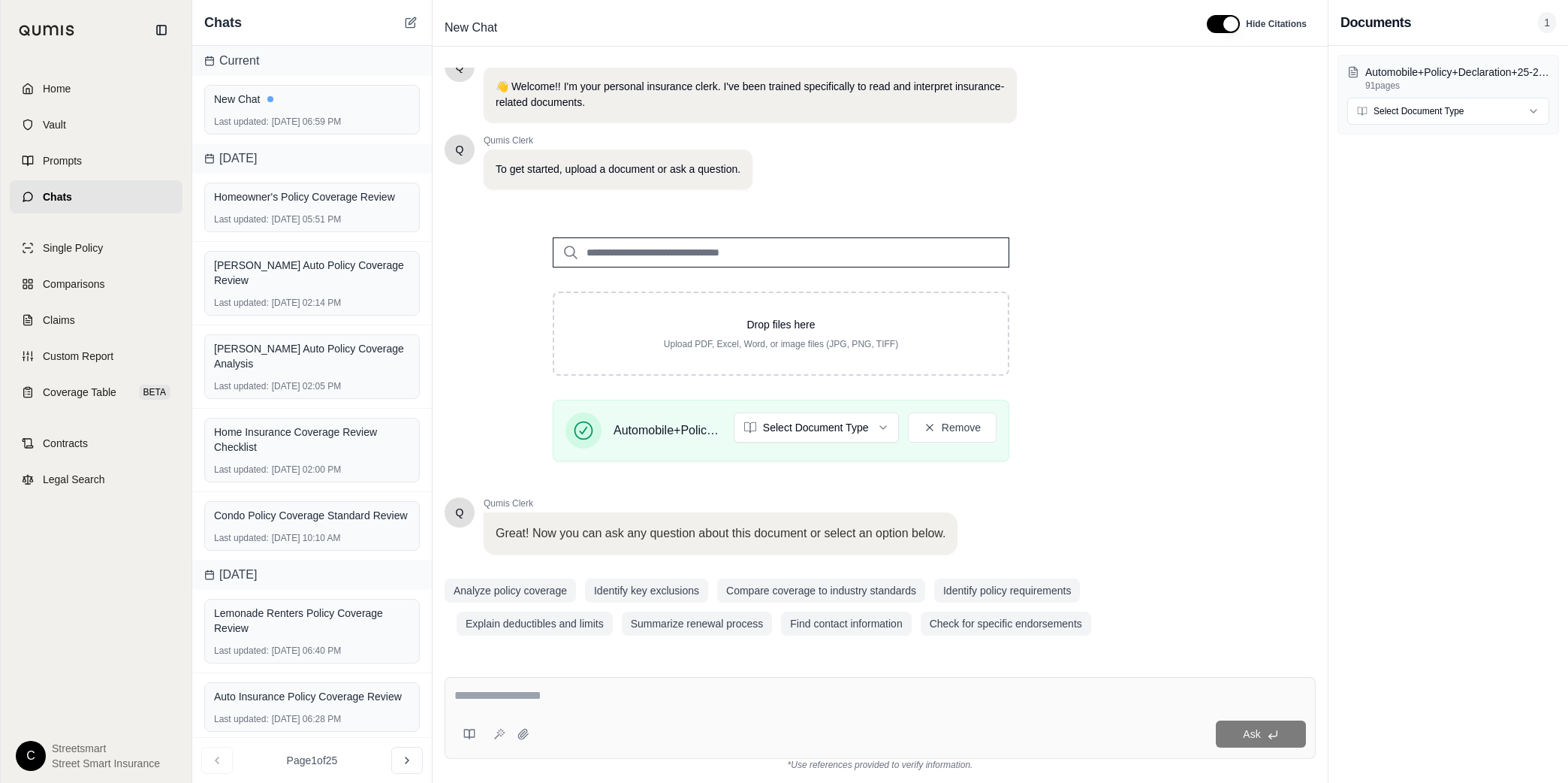
click at [637, 692] on textarea at bounding box center [880, 696] width 852 height 18
paste textarea "**********"
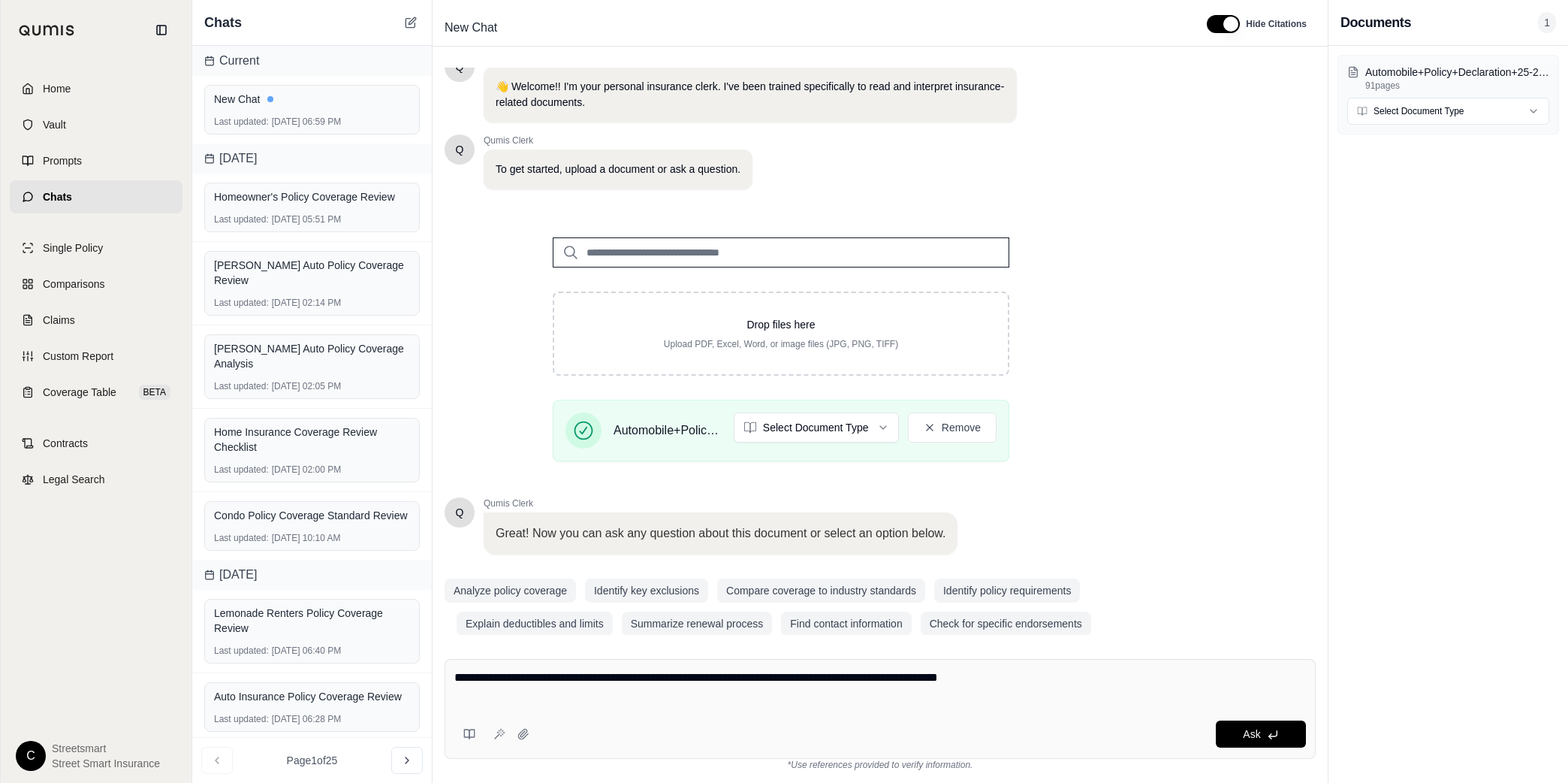
click at [1042, 698] on textarea "**********" at bounding box center [880, 686] width 852 height 36
paste textarea "**********"
type textarea "**********"
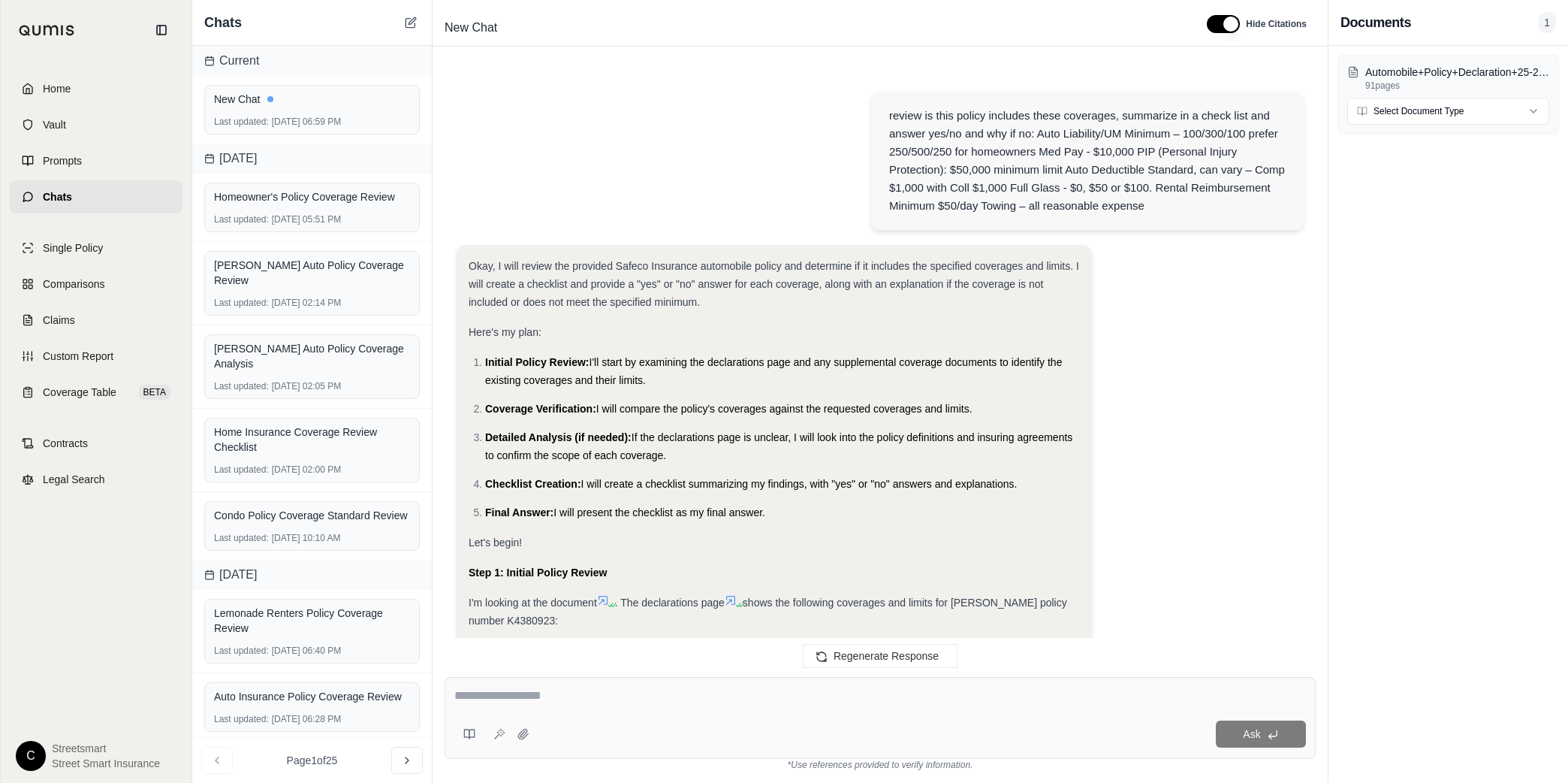
scroll to position [1414, 0]
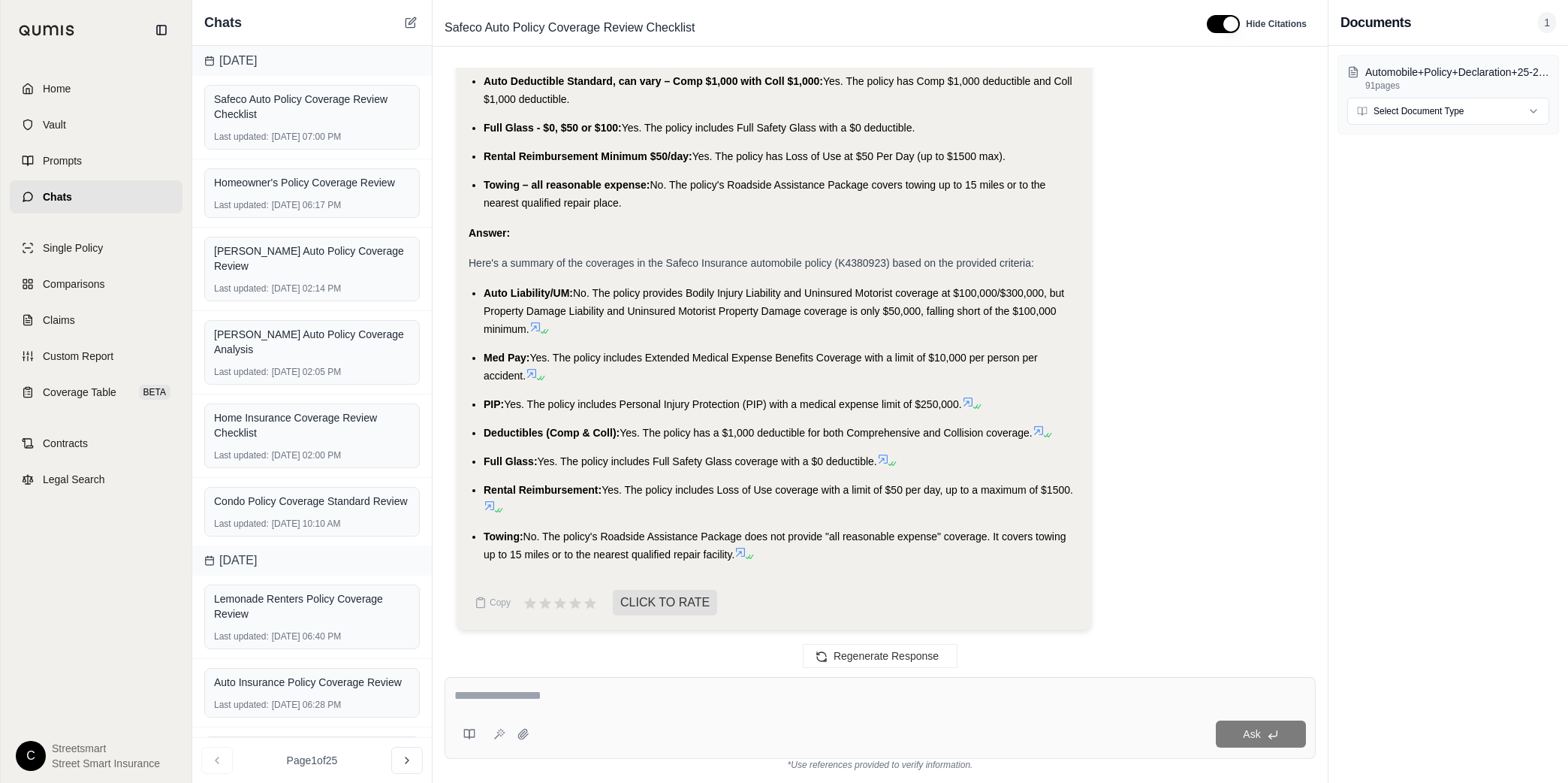
click at [493, 301] on li "Auto Liability/UM: No. The policy provides Bodily Injury Liability and Uninsure…" at bounding box center [782, 310] width 596 height 54
click at [484, 298] on div at bounding box center [484, 298] width 0 height 0
click at [578, 260] on span "Here's a summary of the coverages in the Safeco Insurance automobile policy (K4…" at bounding box center [752, 263] width 566 height 12
click at [495, 292] on span "Auto Liability/UM:" at bounding box center [528, 293] width 89 height 12
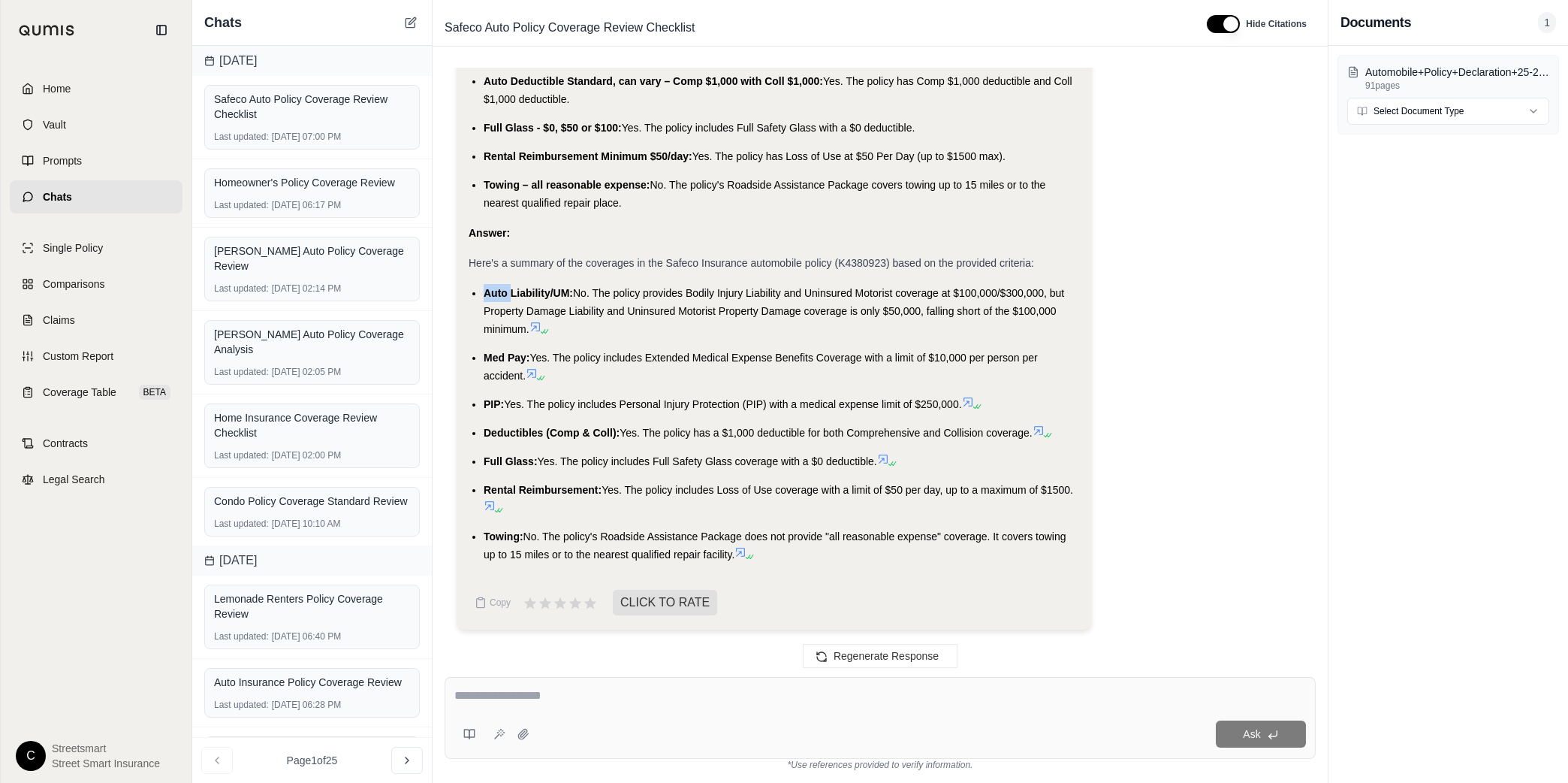
click at [495, 292] on span "Auto Liability/UM:" at bounding box center [528, 293] width 89 height 12
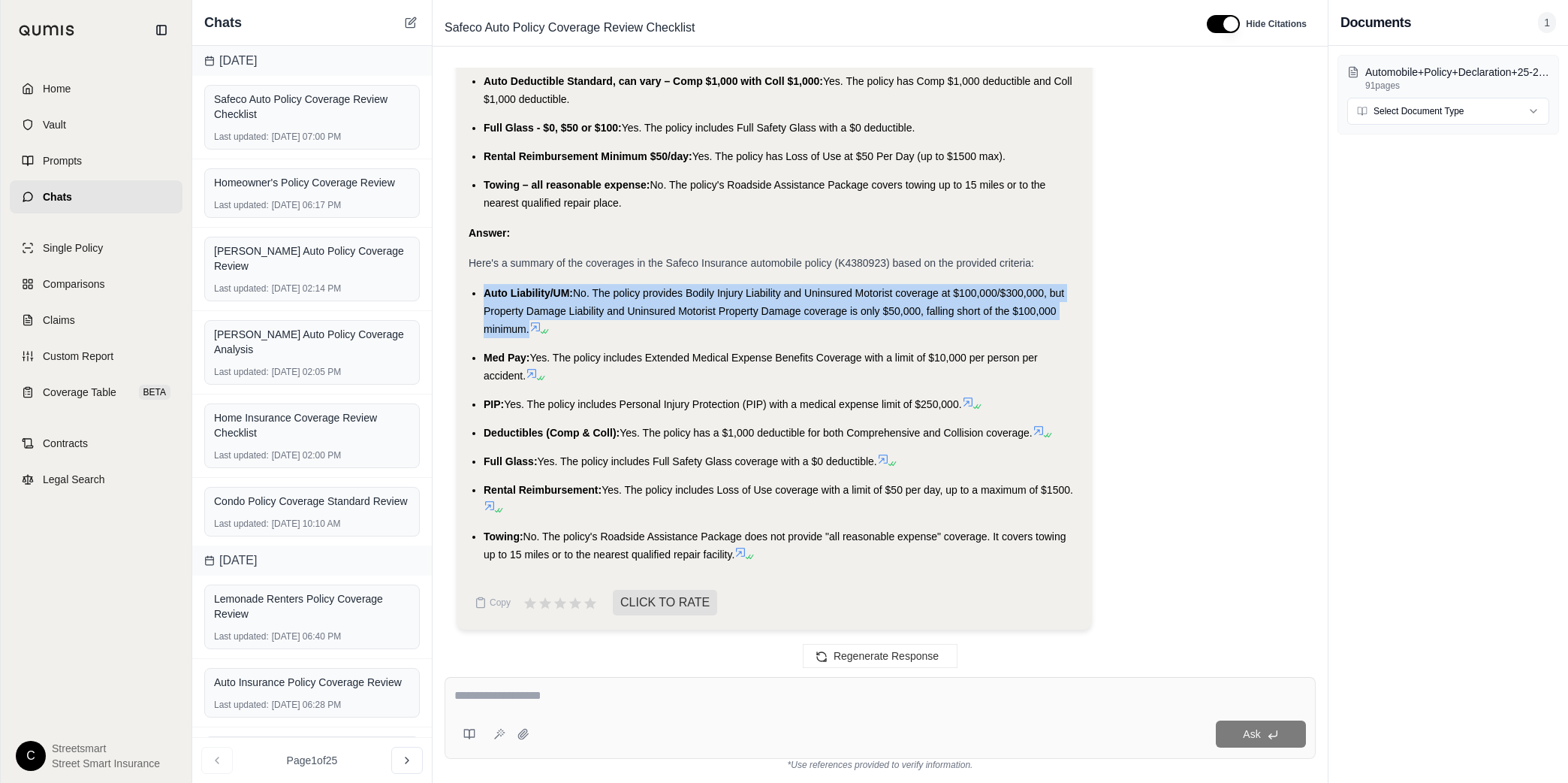
click at [495, 292] on span "Auto Liability/UM:" at bounding box center [528, 293] width 89 height 12
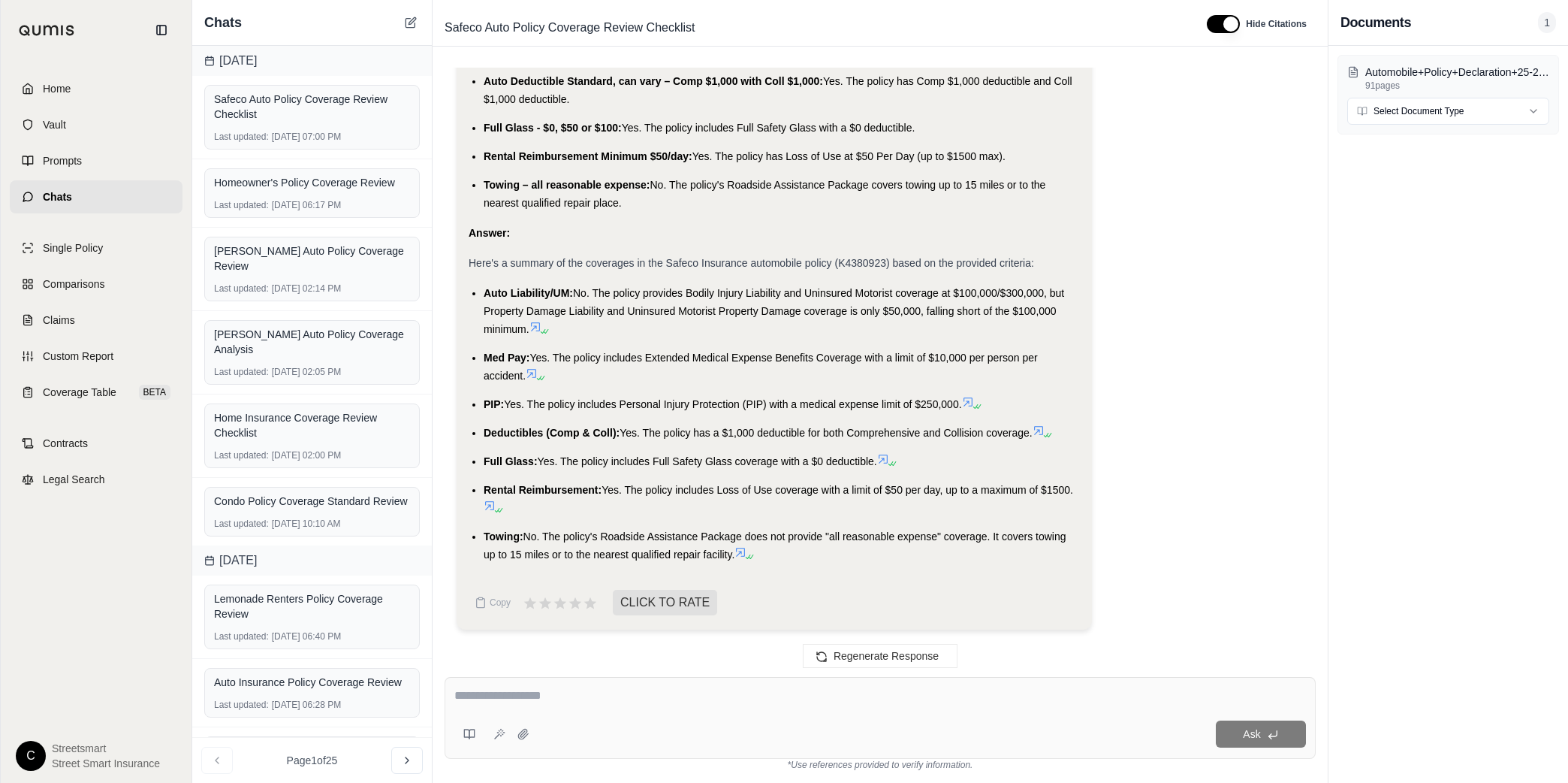
click at [502, 349] on li "Med Pay: Yes. The policy includes Extended Medical Expense Benefits Coverage wi…" at bounding box center [782, 366] width 596 height 36
click at [502, 356] on span "Med Pay:" at bounding box center [507, 358] width 46 height 12
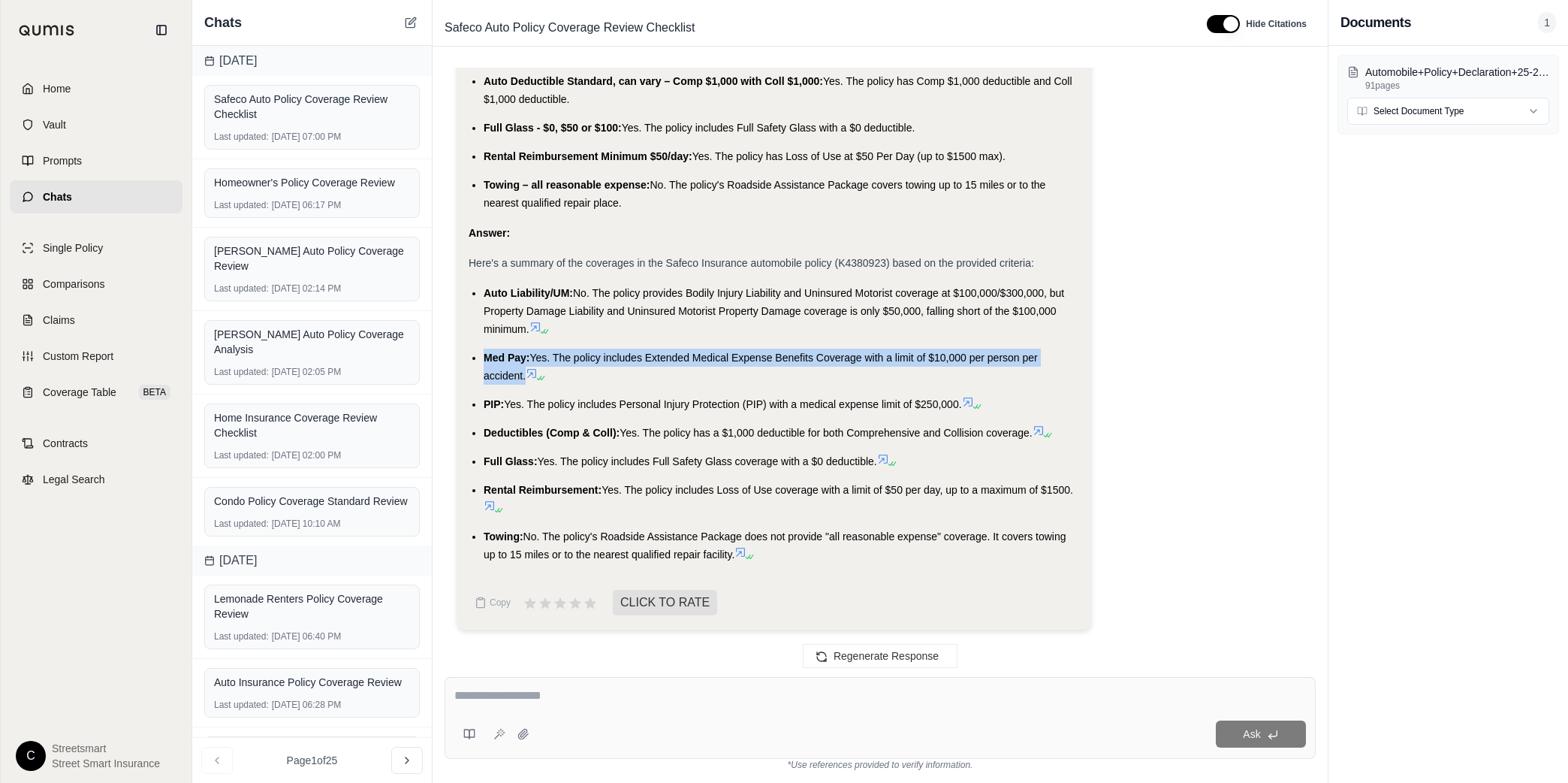
click at [502, 356] on span "Med Pay:" at bounding box center [507, 358] width 46 height 12
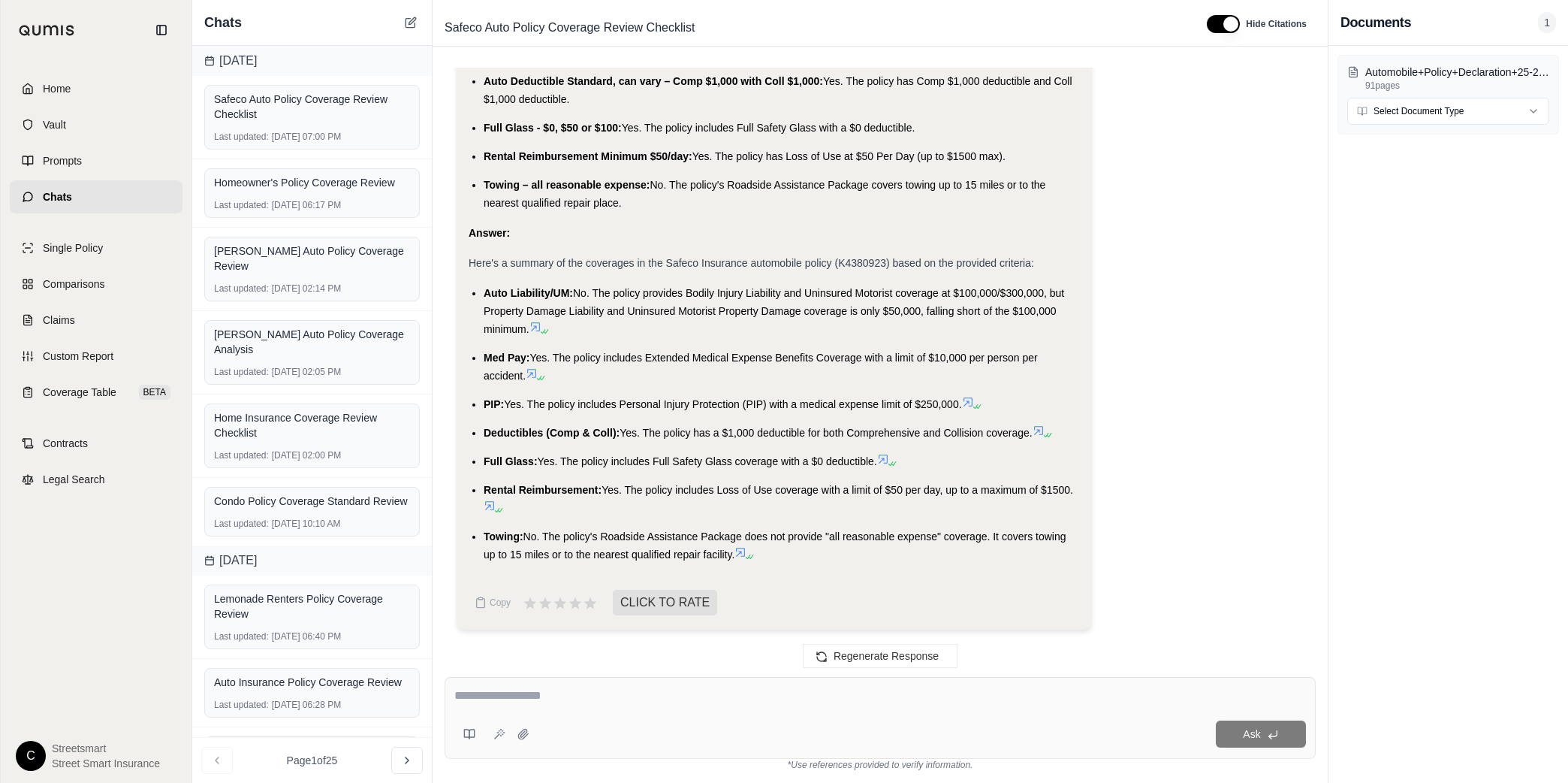
click at [505, 399] on span "Yes. The policy includes Personal Injury Protection (PIP) with a medical expens…" at bounding box center [732, 404] width 457 height 12
click at [498, 427] on span "Deductibles (Comp & Coll):" at bounding box center [552, 433] width 136 height 12
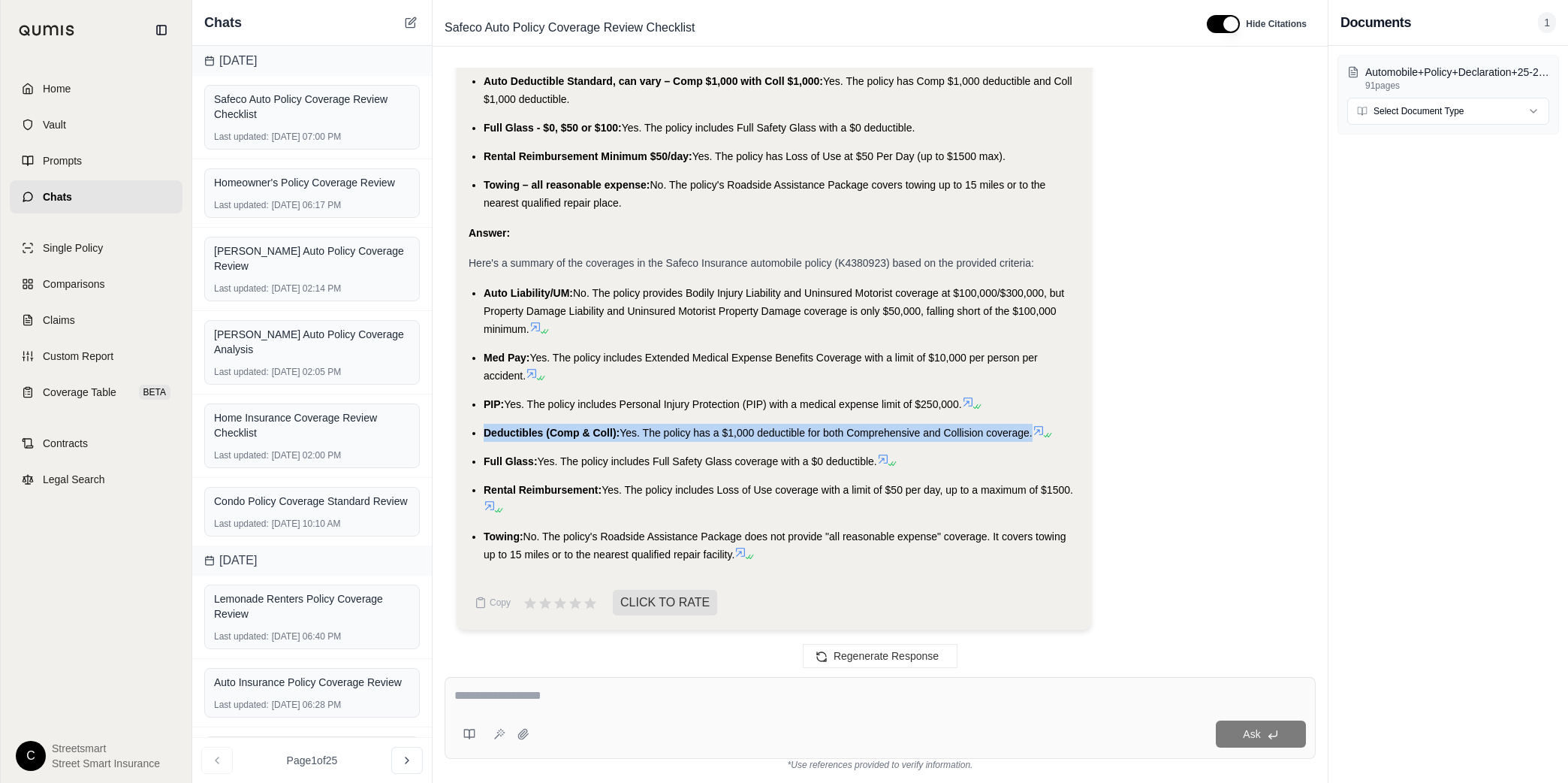
click at [498, 427] on span "Deductibles (Comp & Coll):" at bounding box center [552, 433] width 136 height 12
click at [499, 459] on span "Full Glass:" at bounding box center [511, 461] width 54 height 12
click at [547, 488] on span "Rental Reimbursement:" at bounding box center [543, 490] width 118 height 12
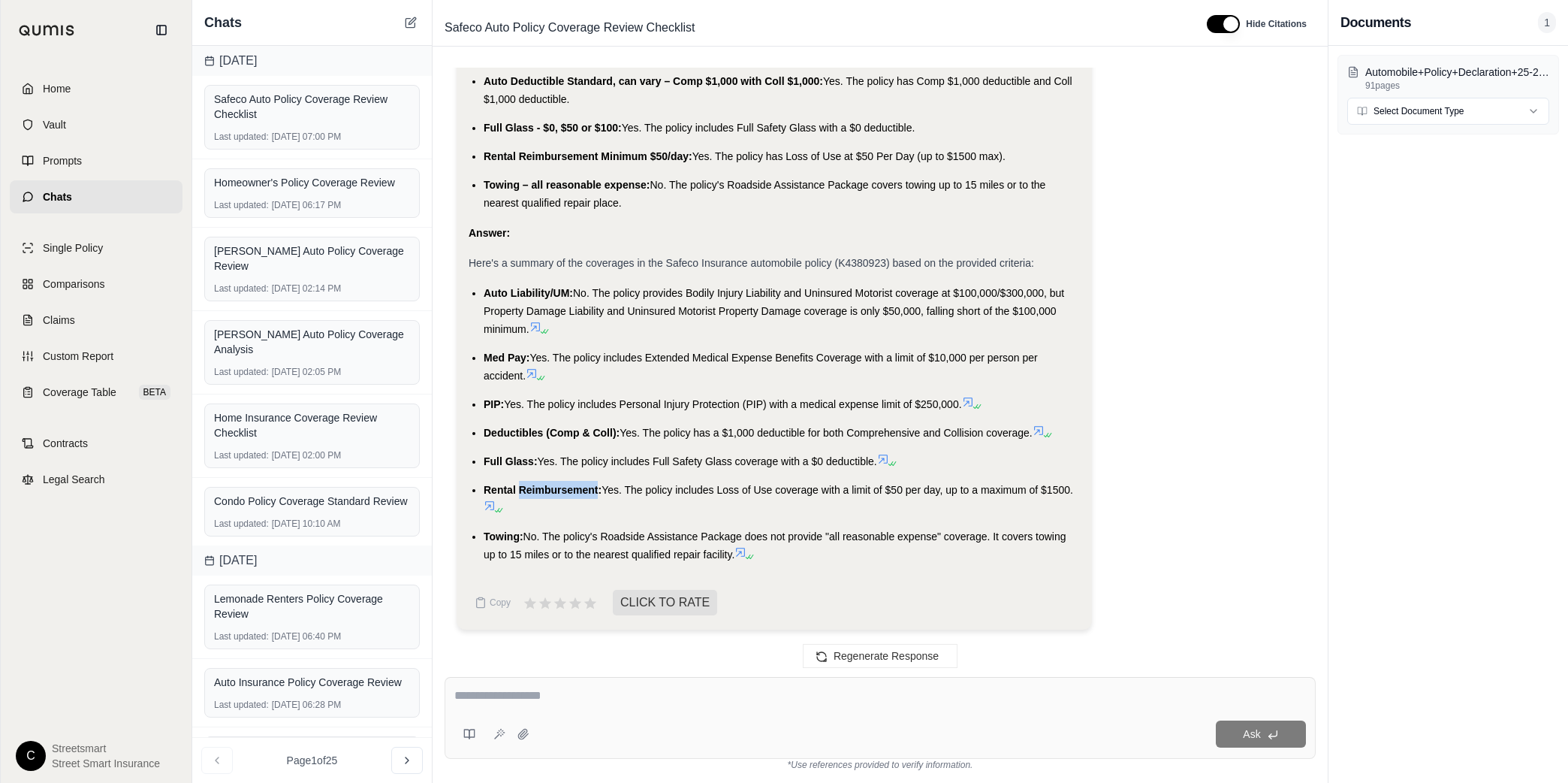
click at [547, 487] on span "Rental Reimbursement:" at bounding box center [543, 490] width 118 height 12
click at [498, 531] on span "Towing:" at bounding box center [504, 537] width 40 height 12
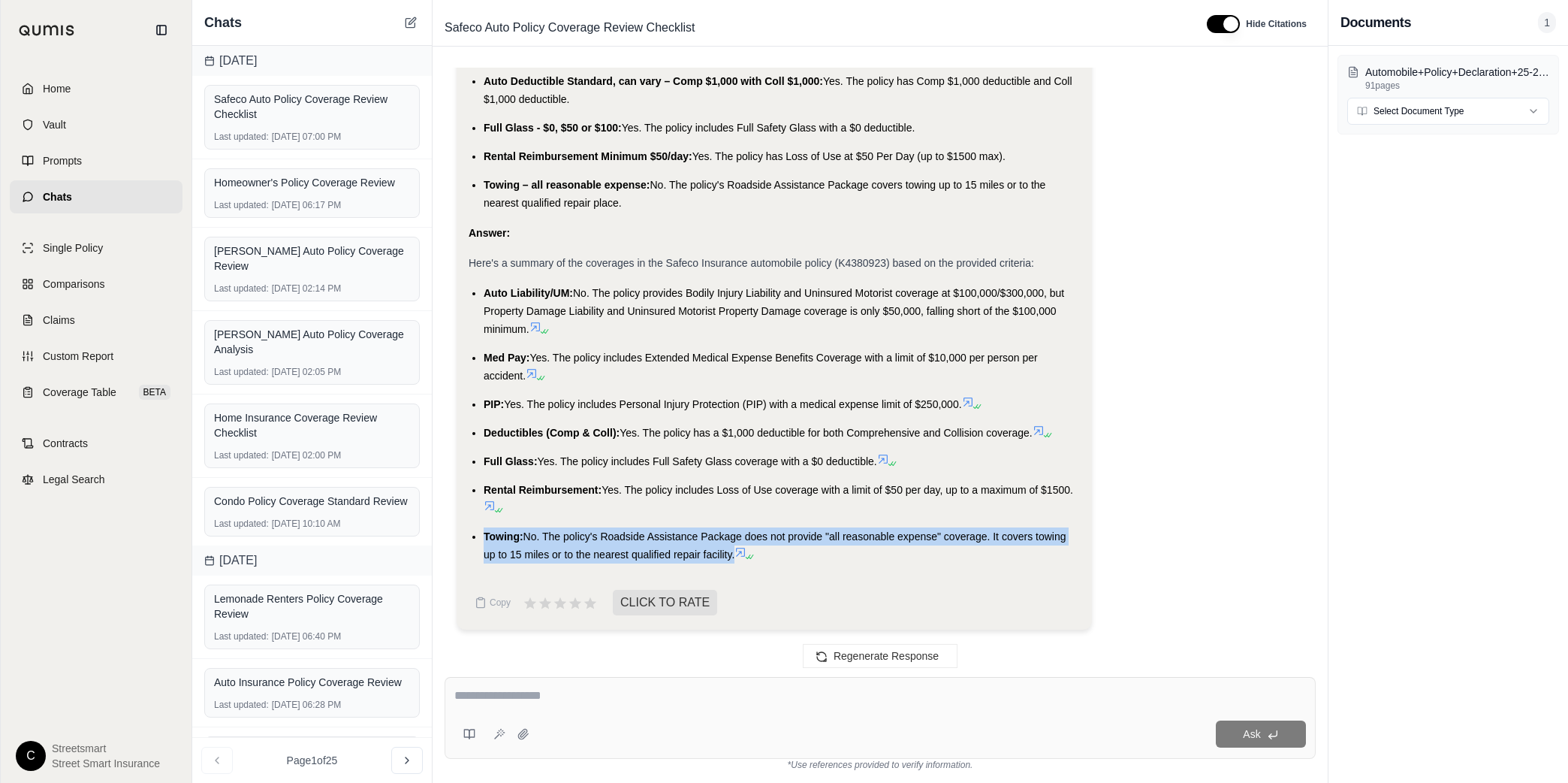
click at [498, 531] on span "Towing:" at bounding box center [504, 537] width 40 height 12
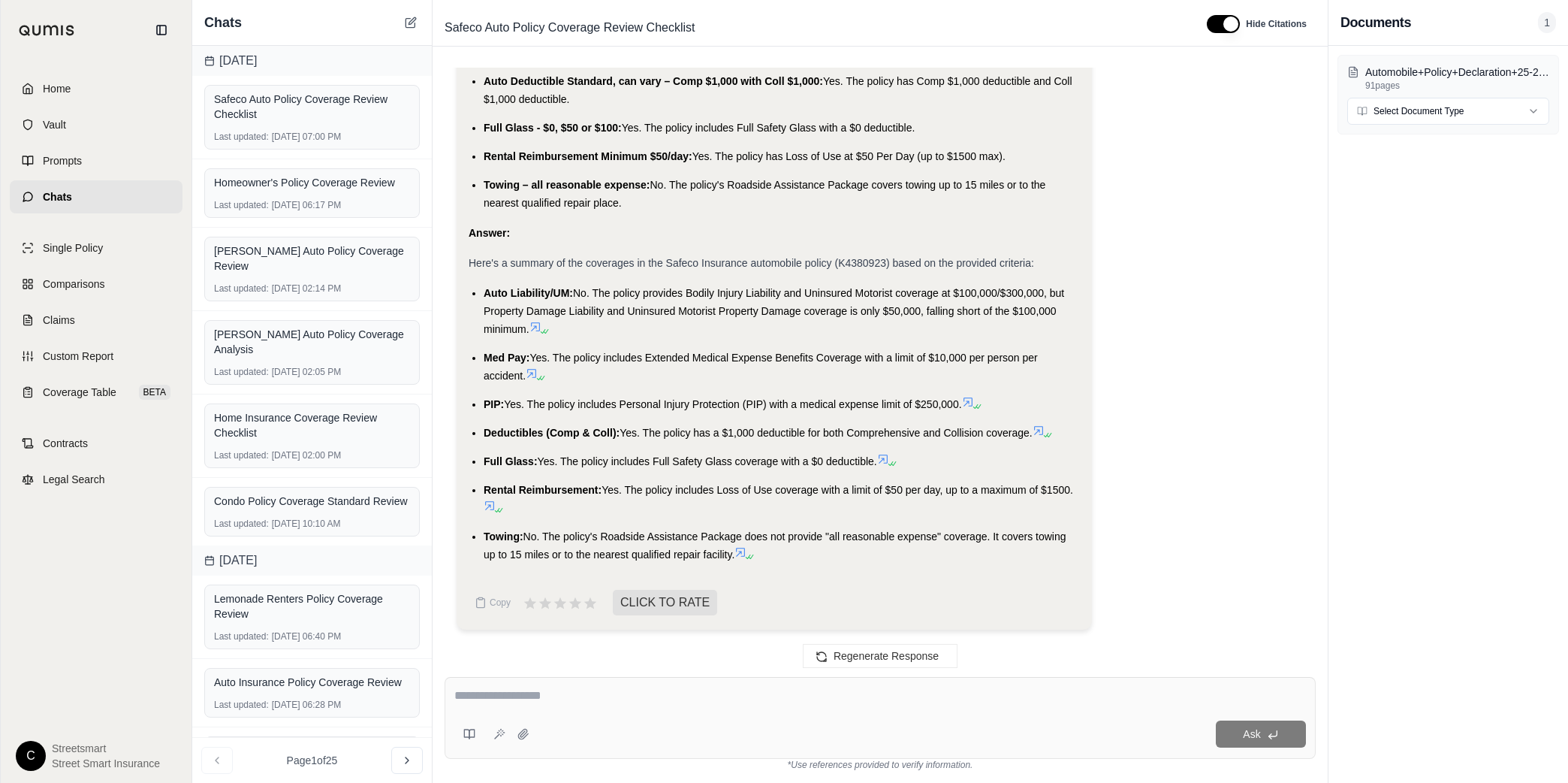
click at [553, 702] on textarea at bounding box center [880, 696] width 852 height 18
type textarea "**********"
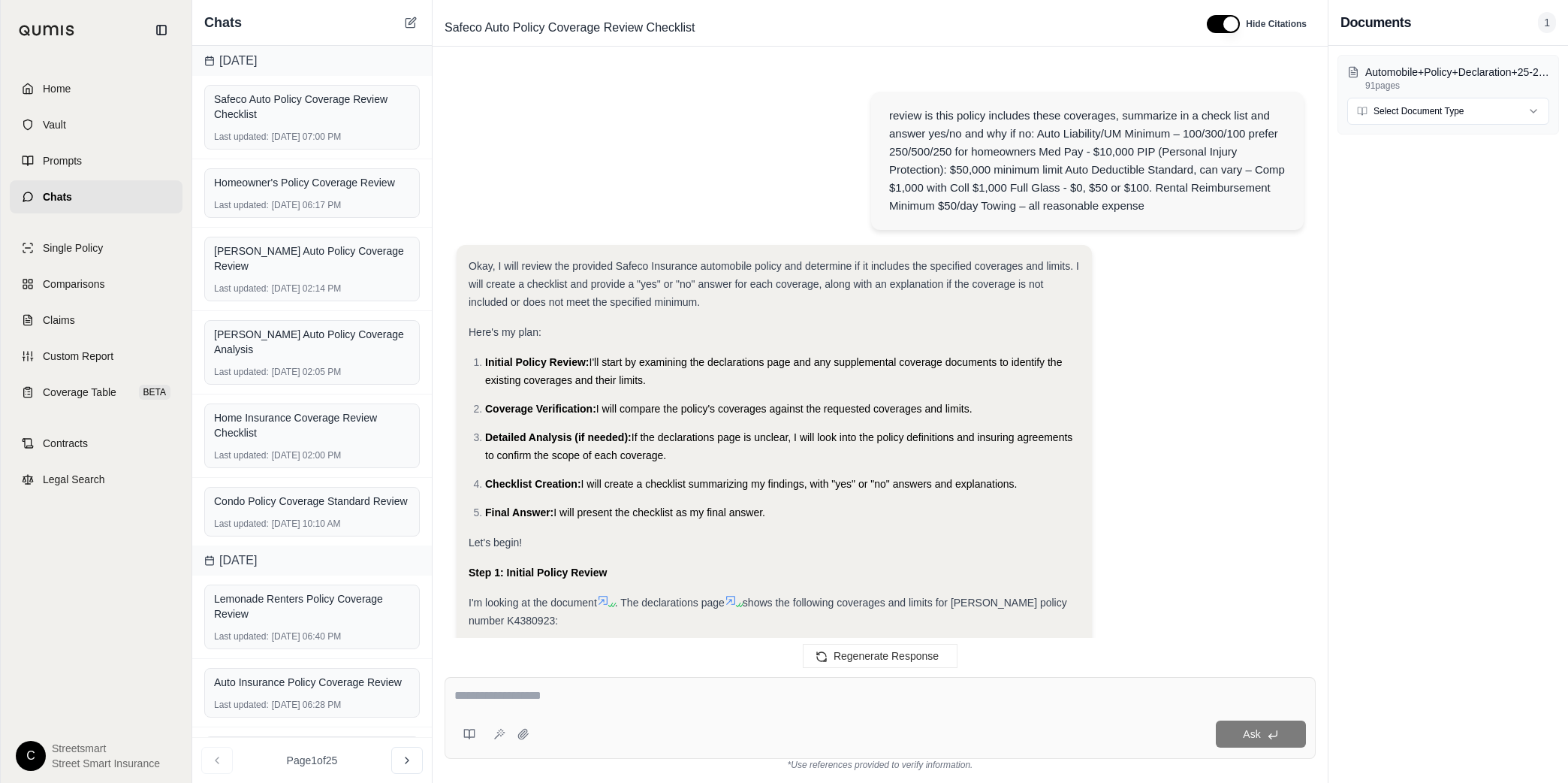
scroll to position [2432, 0]
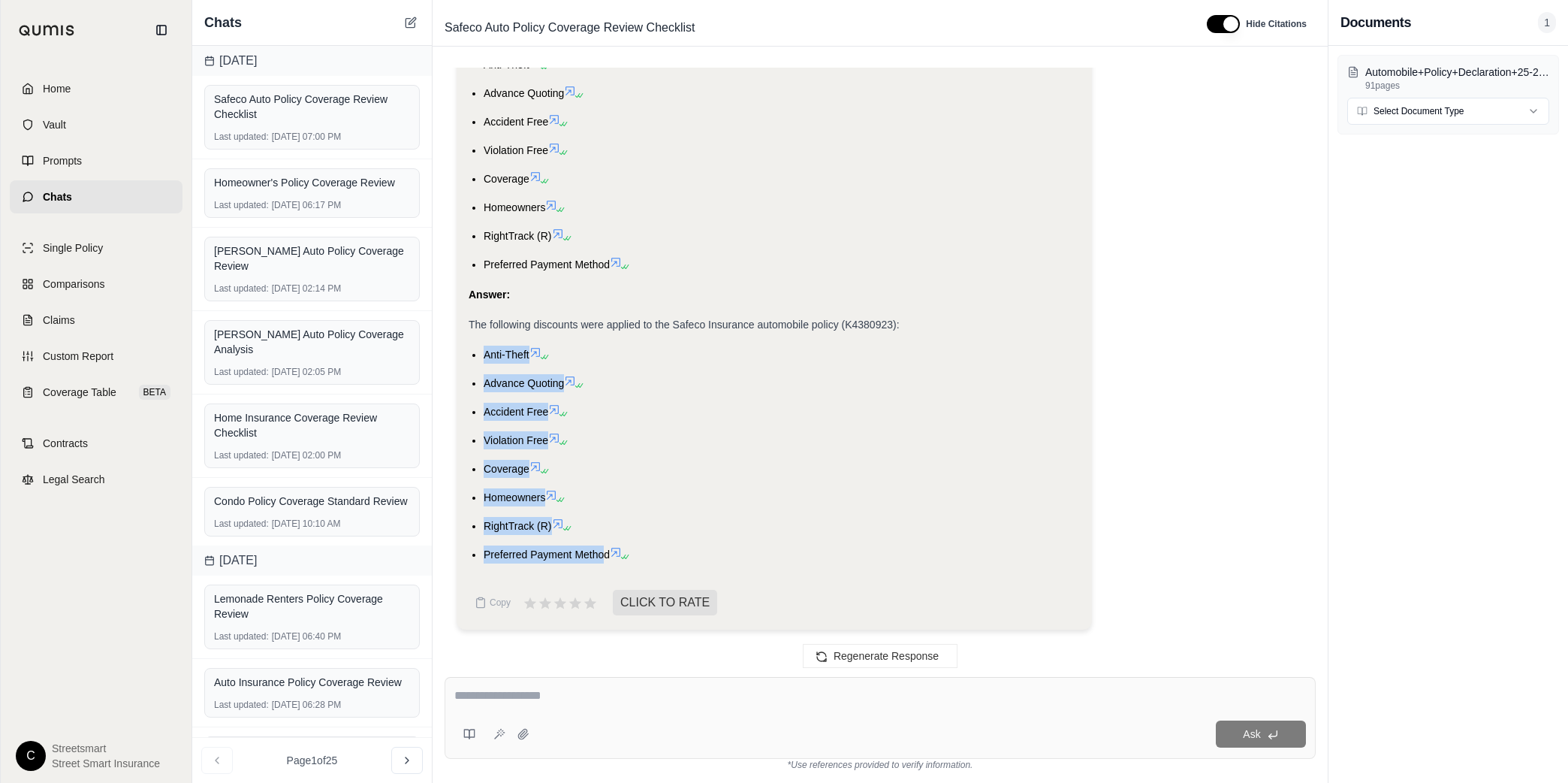
drag, startPoint x: 481, startPoint y: 351, endPoint x: 605, endPoint y: 565, distance: 247.3
click at [605, 565] on div "Okay, I will identify and list the discounts applied to the Safeco Insurance au…" at bounding box center [774, 143] width 612 height 866
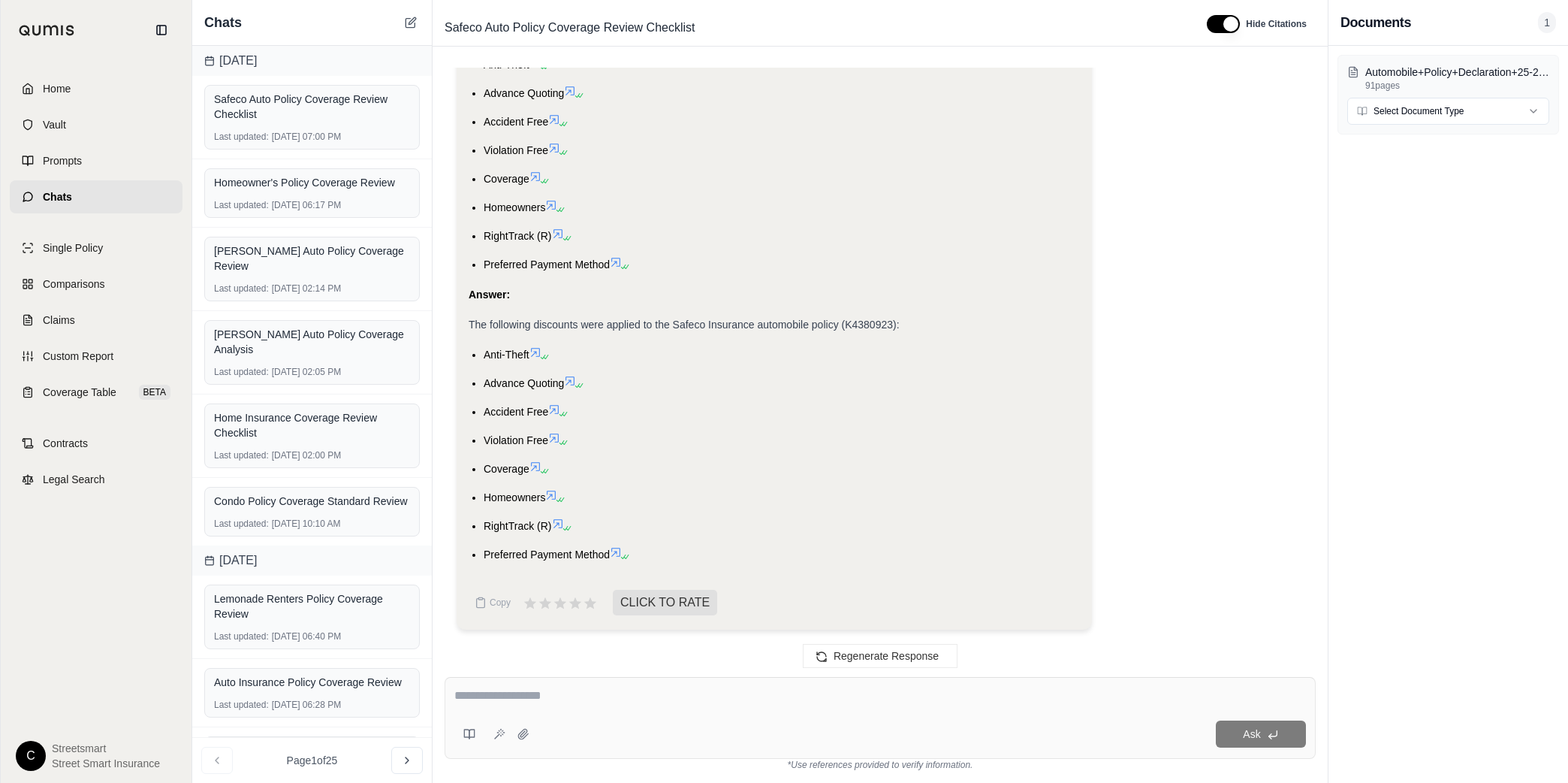
click at [706, 545] on li "Preferred Payment Method" at bounding box center [782, 554] width 596 height 18
drag, startPoint x: 614, startPoint y: 564, endPoint x: 477, endPoint y: 361, distance: 244.9
click at [477, 361] on div "Okay, I will identify and list the discounts applied to the Safeco Insurance au…" at bounding box center [774, 143] width 612 height 866
